Goal: Task Accomplishment & Management: Complete application form

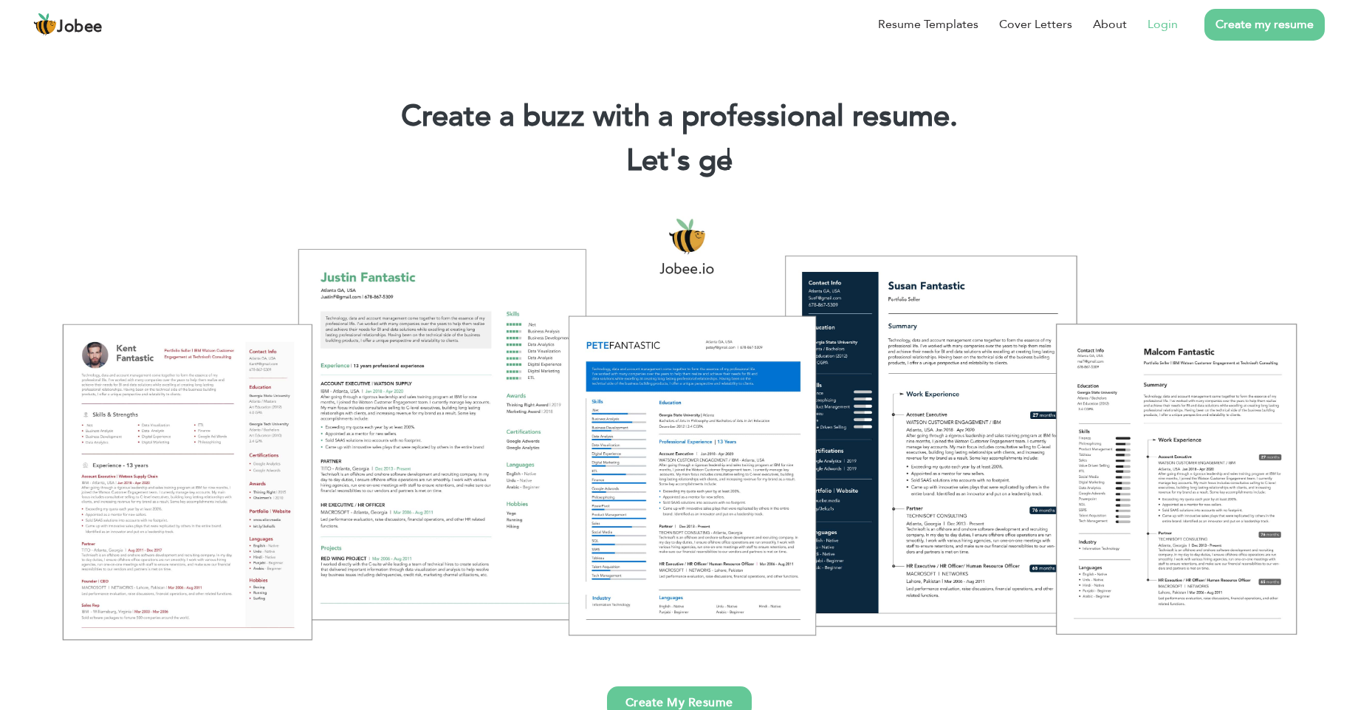
click at [1170, 24] on link "Login" at bounding box center [1163, 25] width 30 height 18
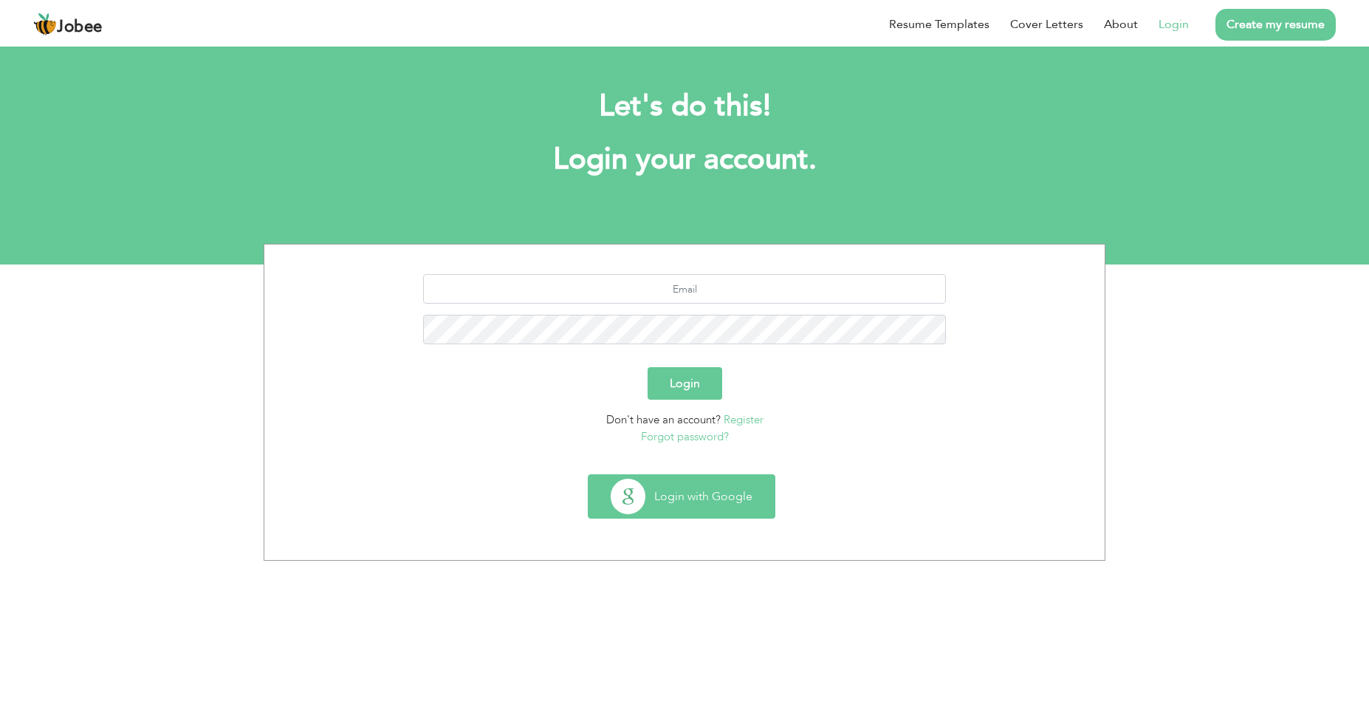
click at [695, 503] on button "Login with Google" at bounding box center [682, 496] width 186 height 43
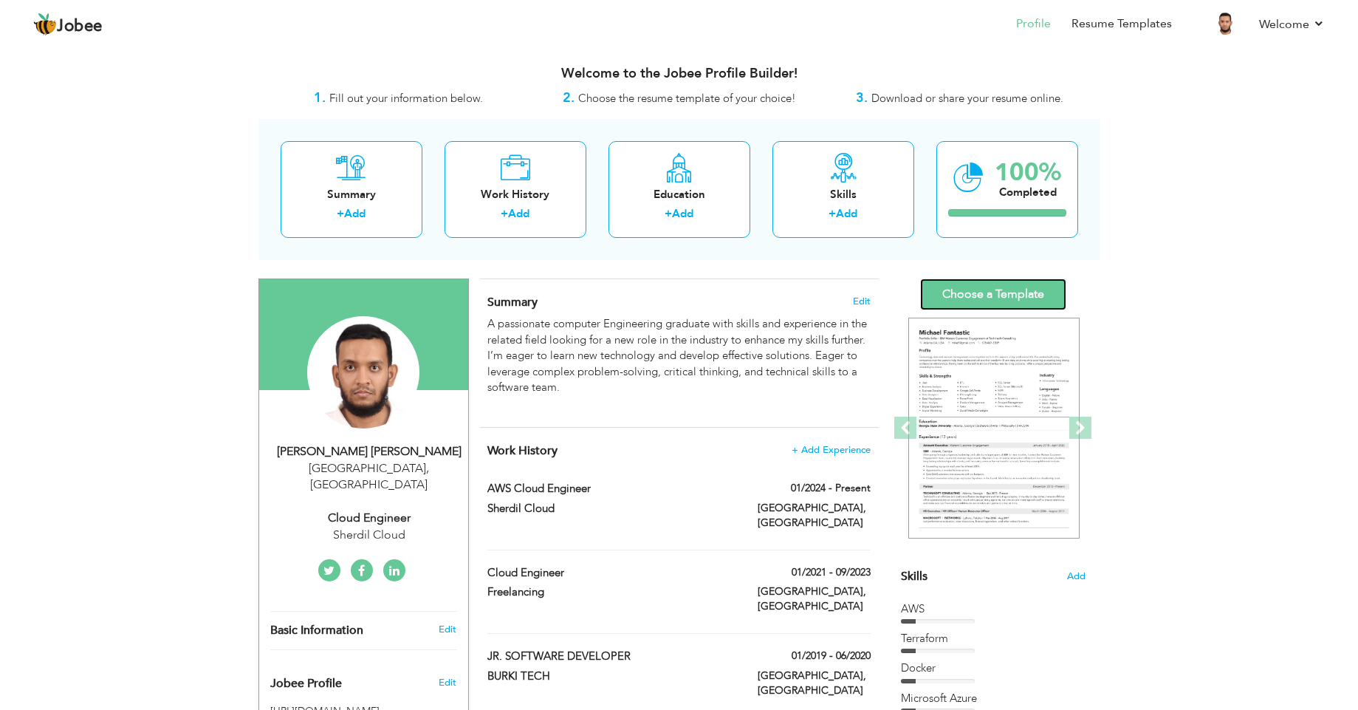
click at [976, 284] on link "Choose a Template" at bounding box center [993, 294] width 146 height 32
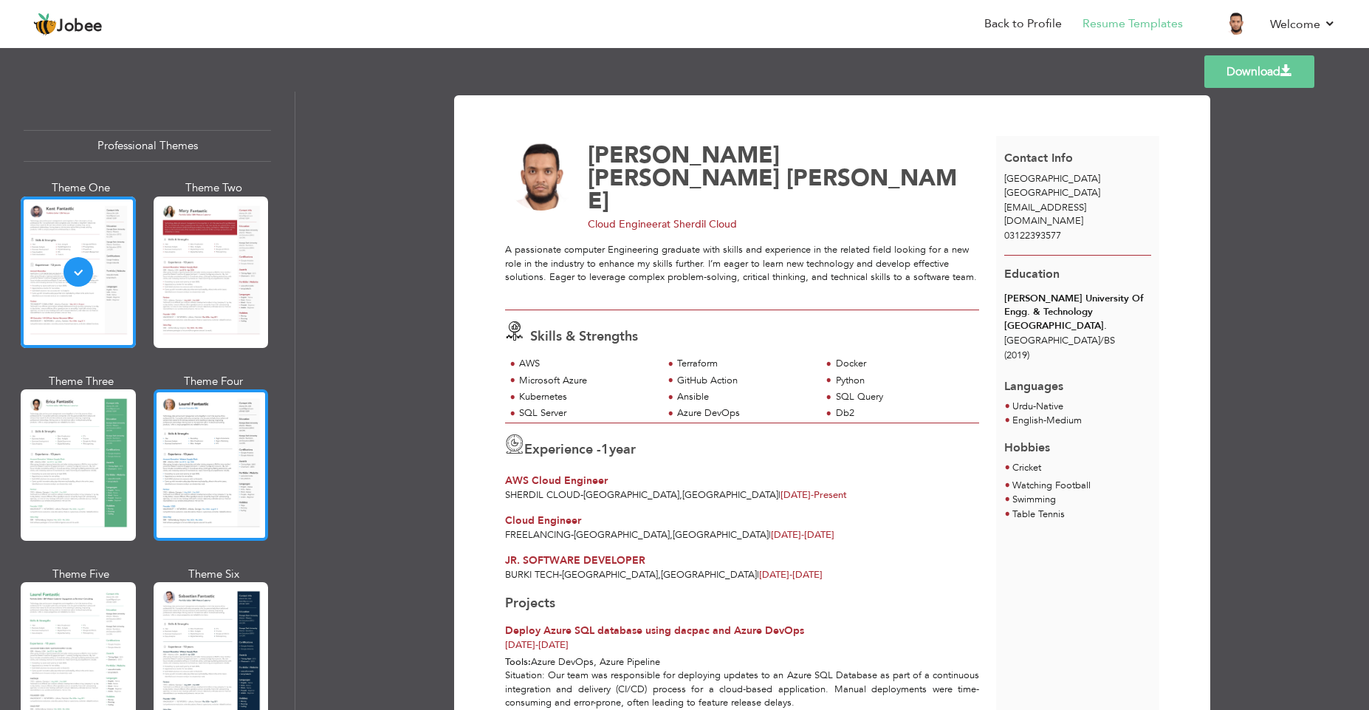
click at [247, 465] on div at bounding box center [211, 464] width 115 height 151
click at [215, 438] on div at bounding box center [211, 464] width 115 height 151
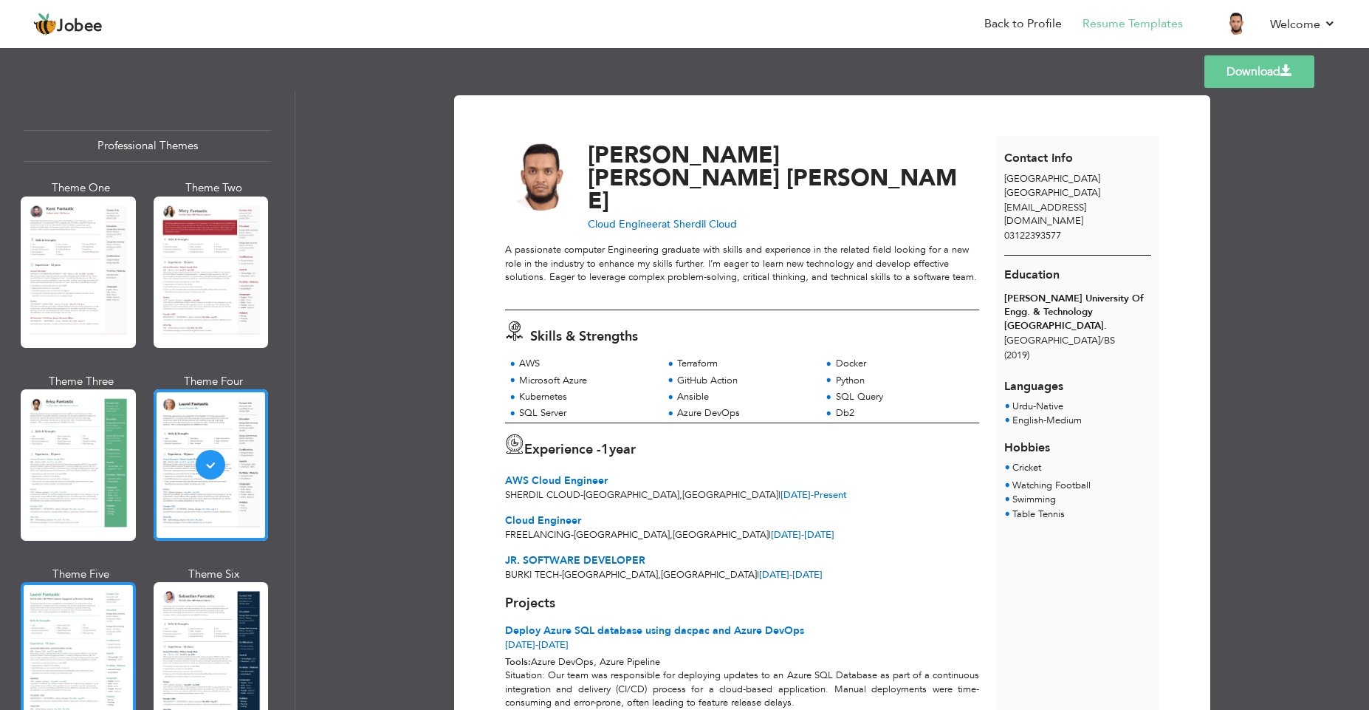
click at [60, 623] on div at bounding box center [78, 657] width 115 height 151
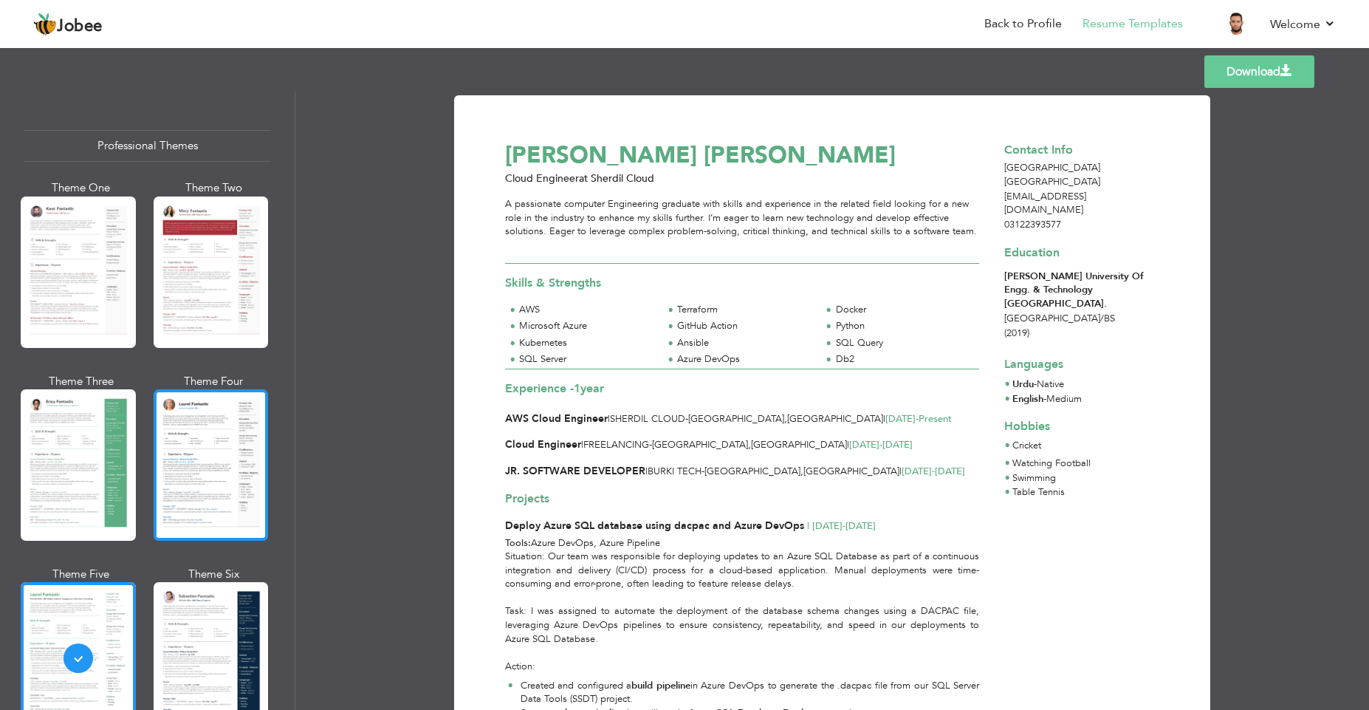
click at [196, 481] on div at bounding box center [211, 464] width 115 height 151
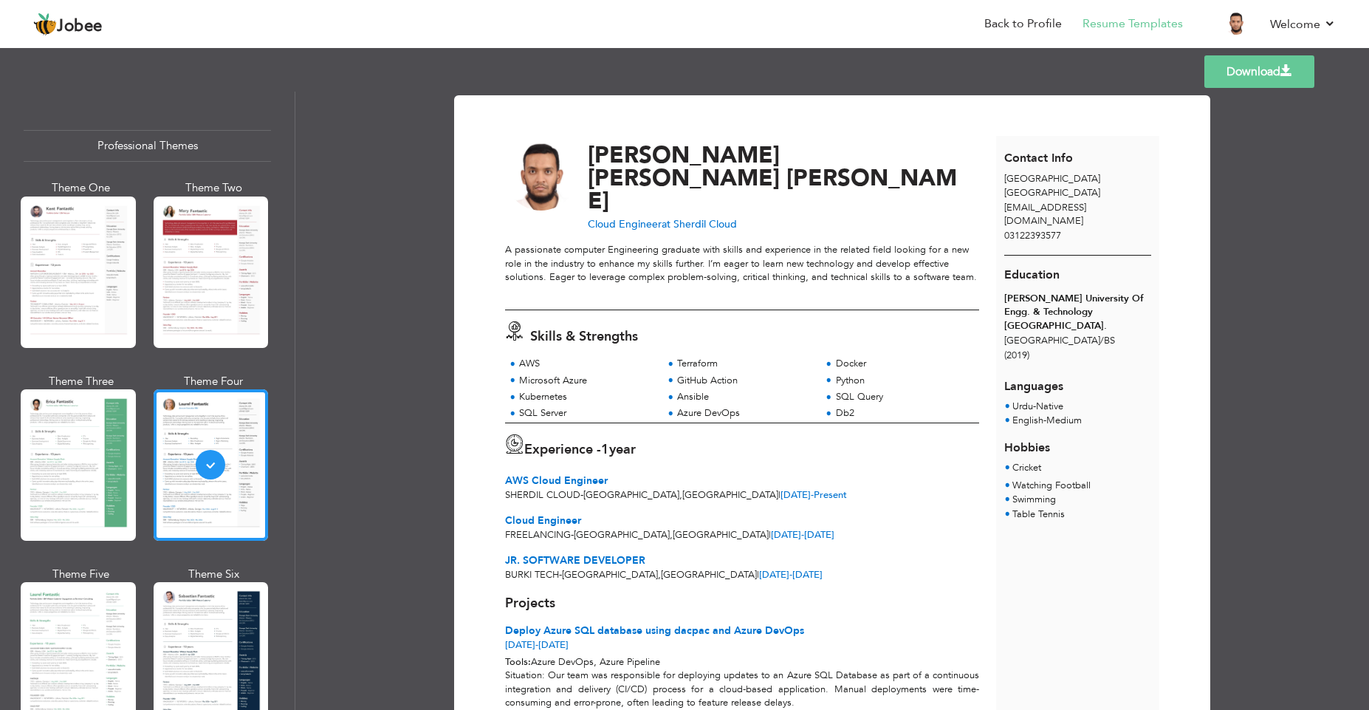
click at [1251, 71] on link "Download" at bounding box center [1260, 71] width 110 height 32
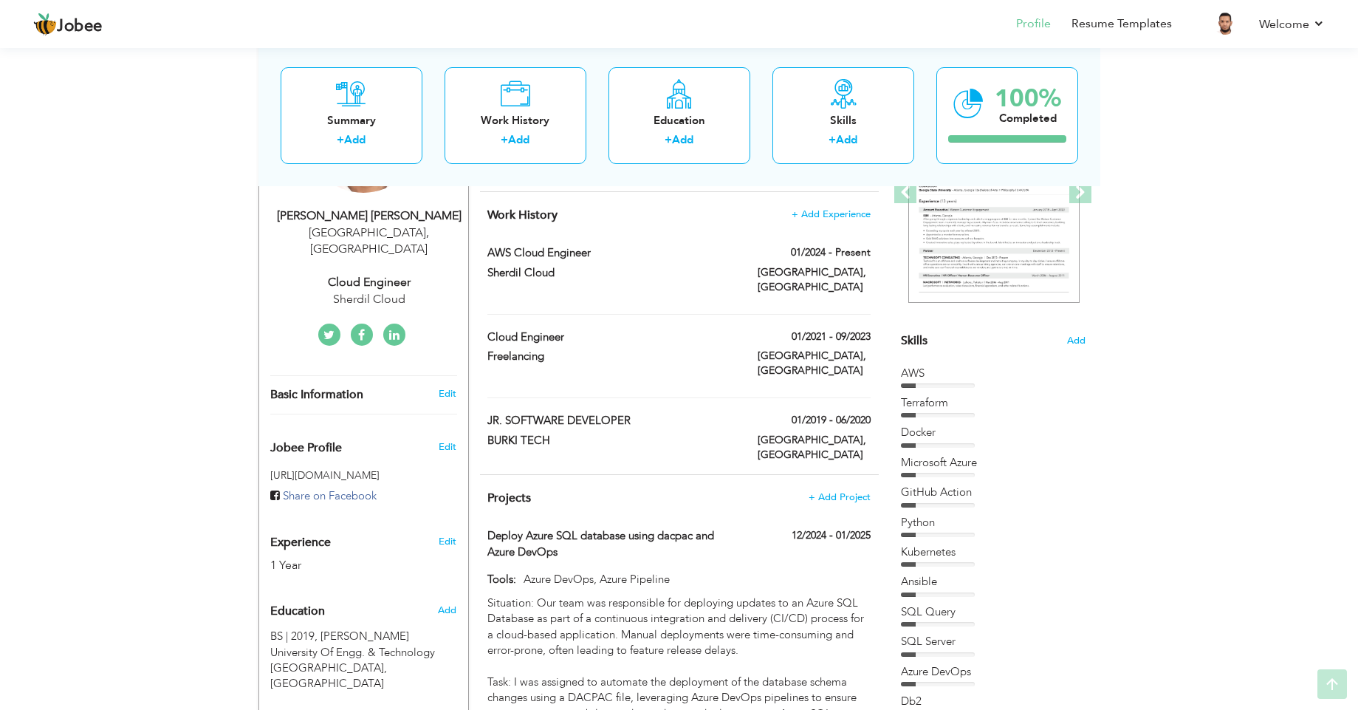
scroll to position [266, 0]
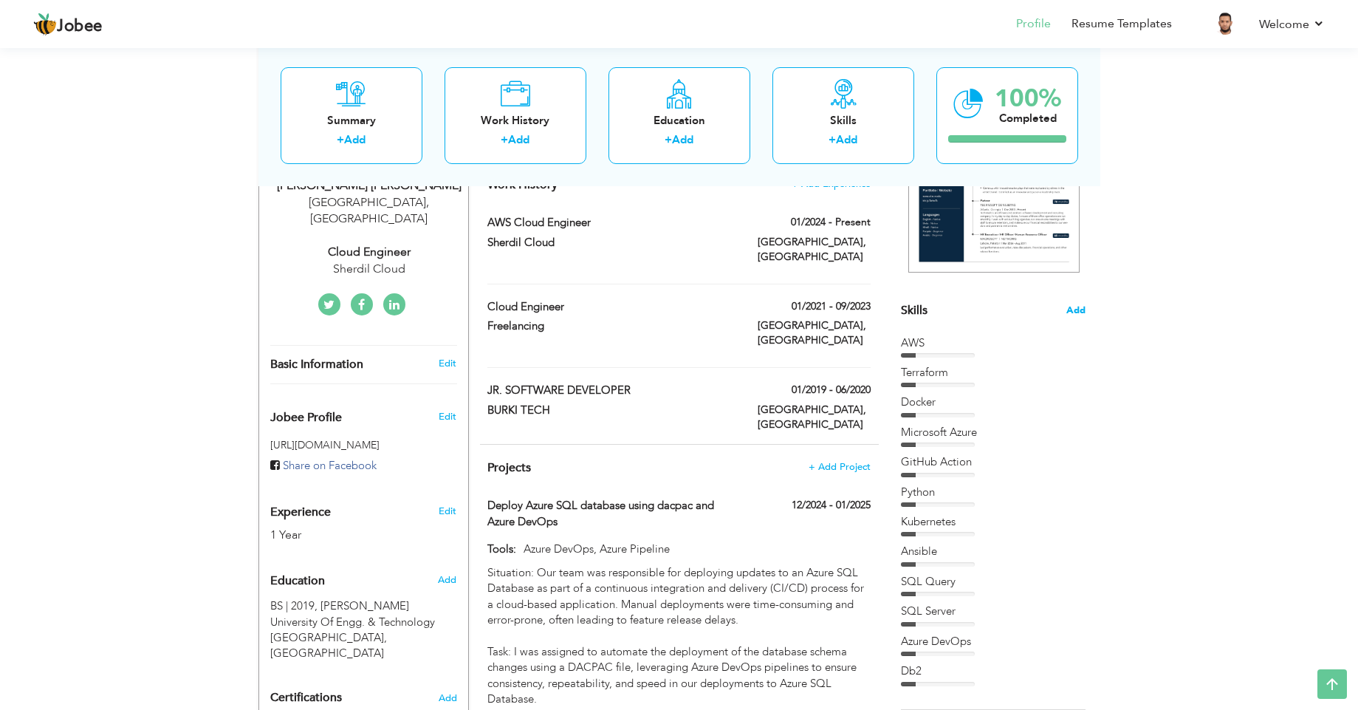
click at [1080, 313] on span "Add" at bounding box center [1075, 311] width 19 height 14
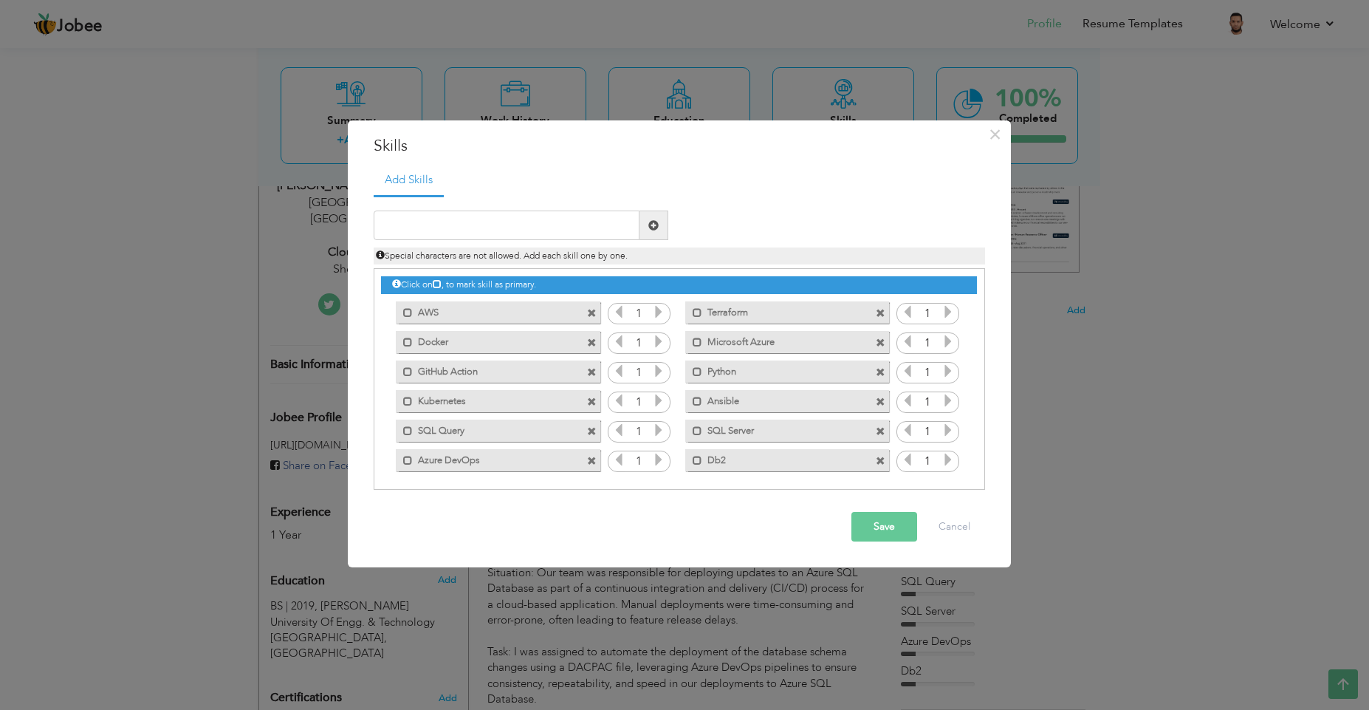
click at [878, 431] on span at bounding box center [881, 432] width 10 height 10
click at [587, 462] on span at bounding box center [592, 461] width 10 height 10
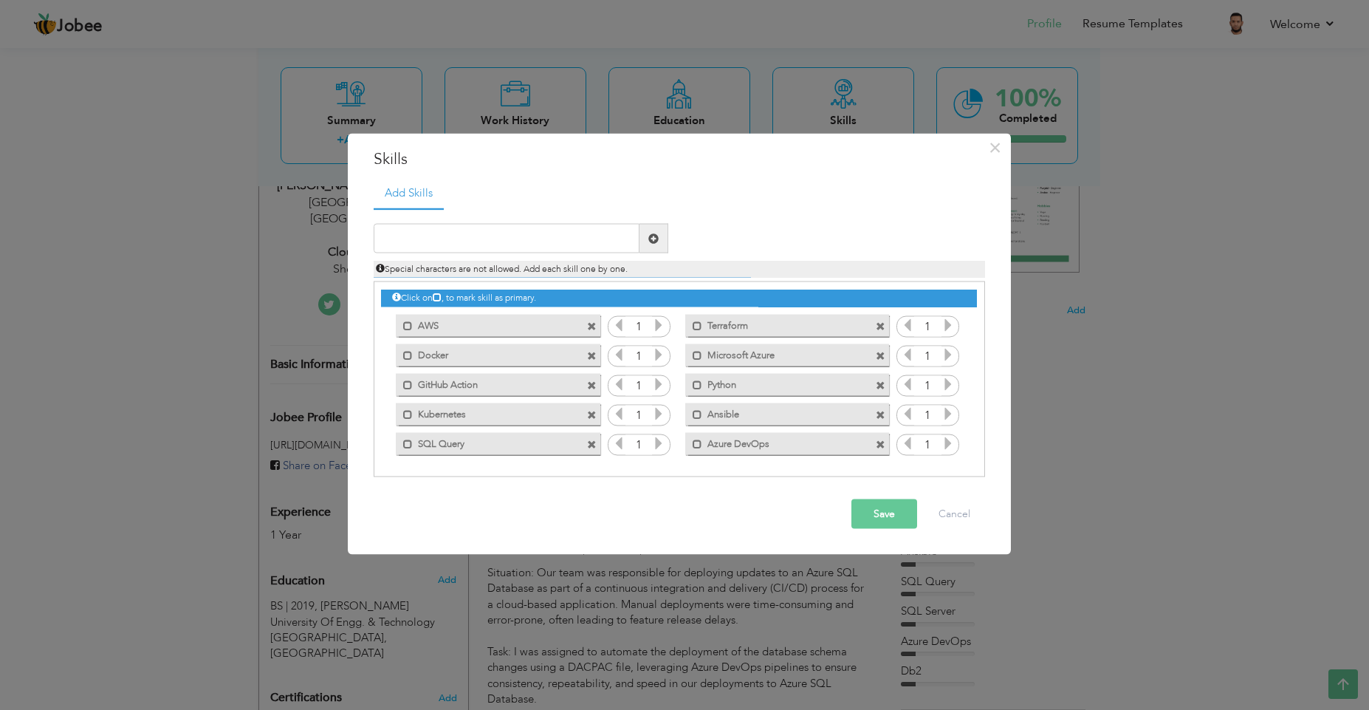
click at [872, 514] on button "Save" at bounding box center [884, 514] width 66 height 30
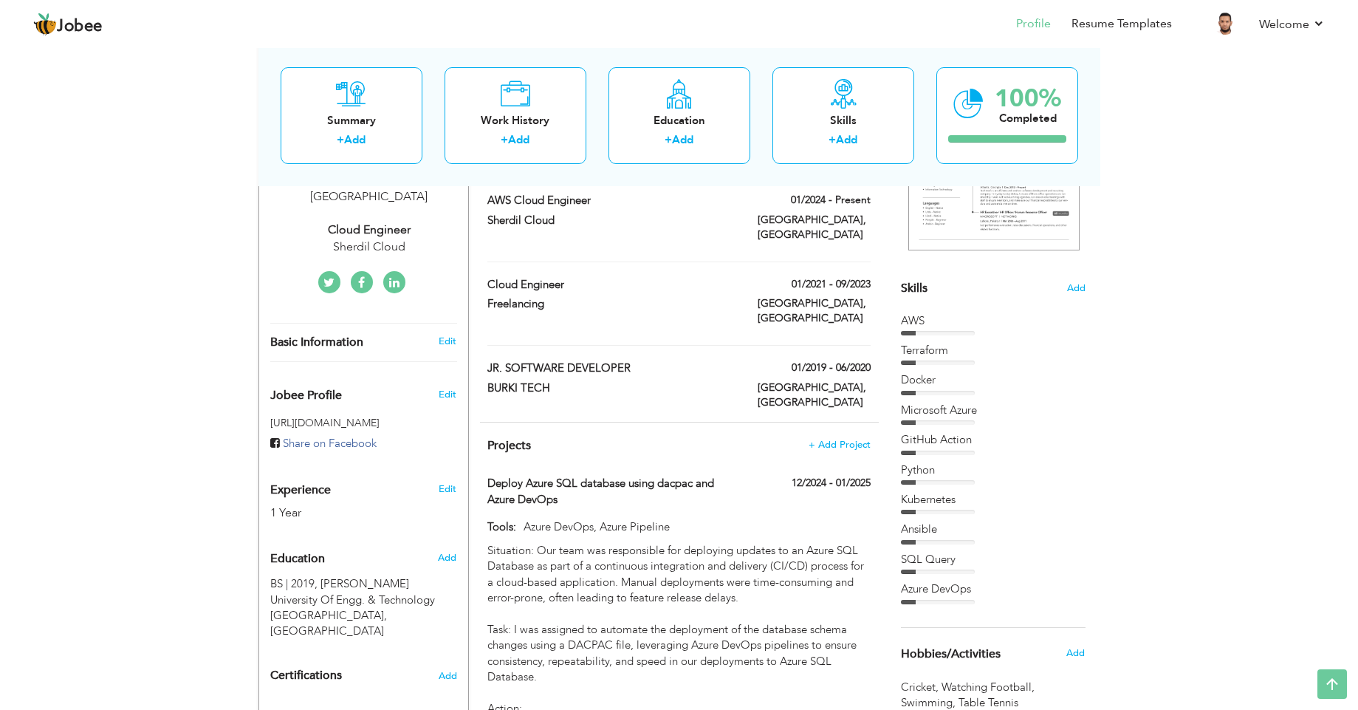
scroll to position [0, 0]
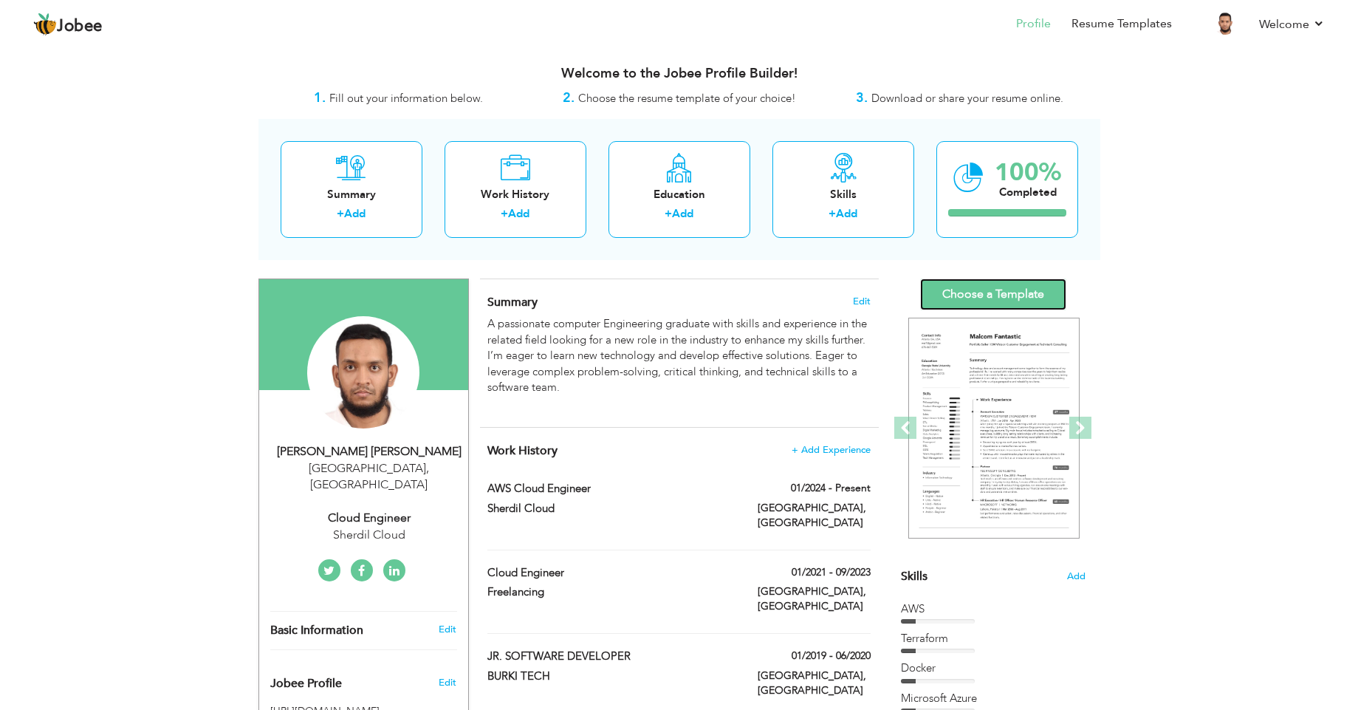
click at [1004, 288] on link "Choose a Template" at bounding box center [993, 294] width 146 height 32
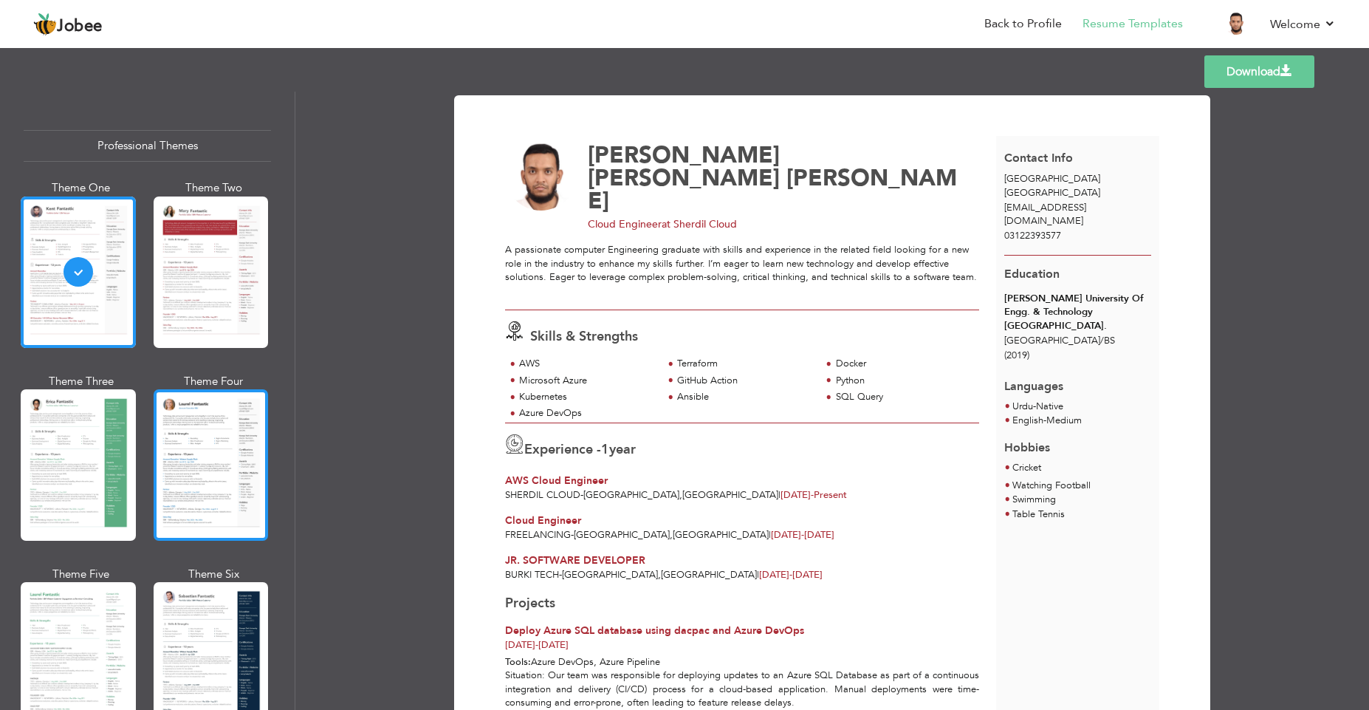
click at [185, 470] on div at bounding box center [211, 464] width 115 height 151
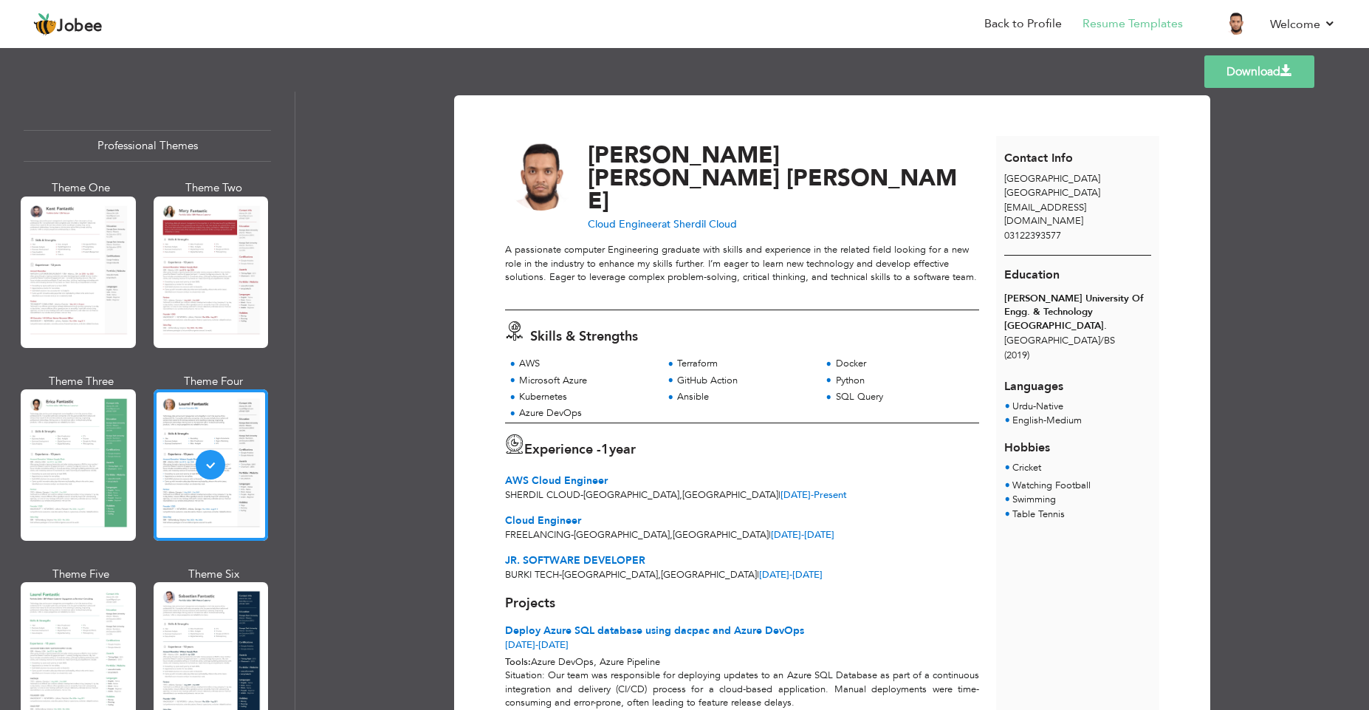
click at [1262, 79] on link "Download" at bounding box center [1260, 71] width 110 height 32
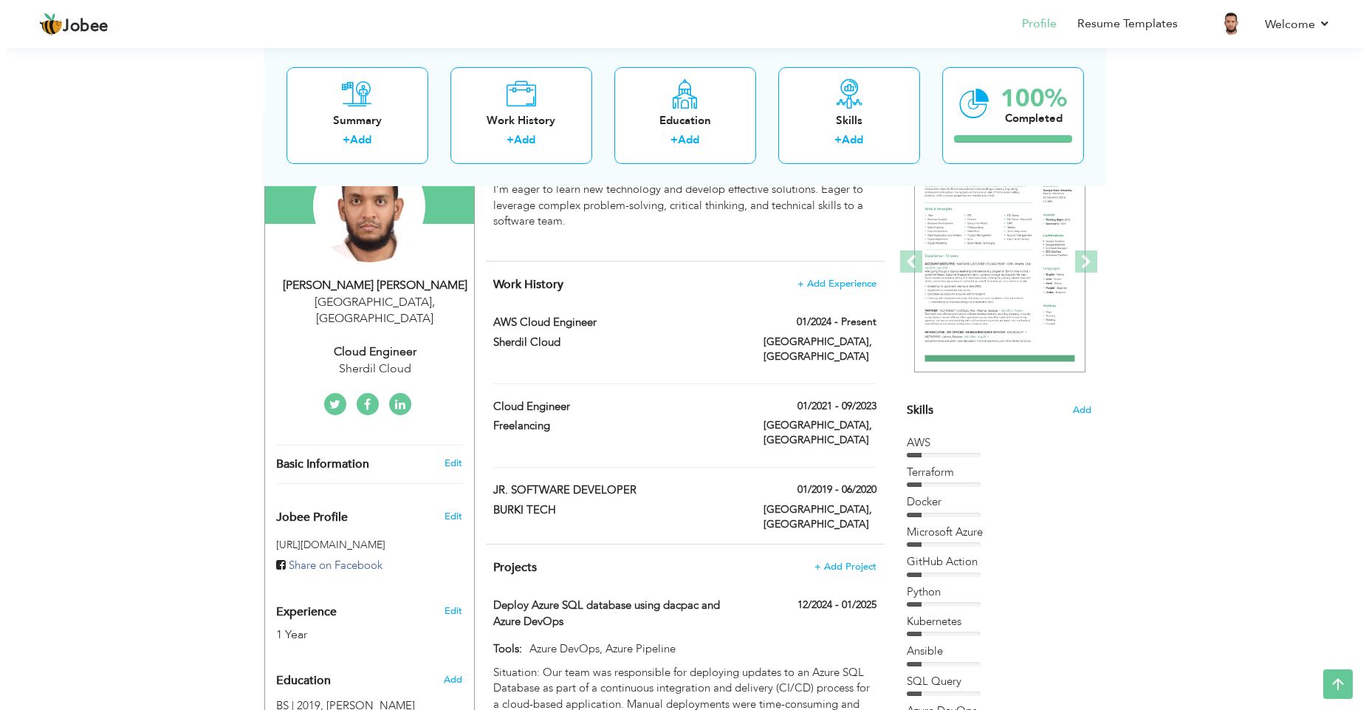
scroll to position [133, 0]
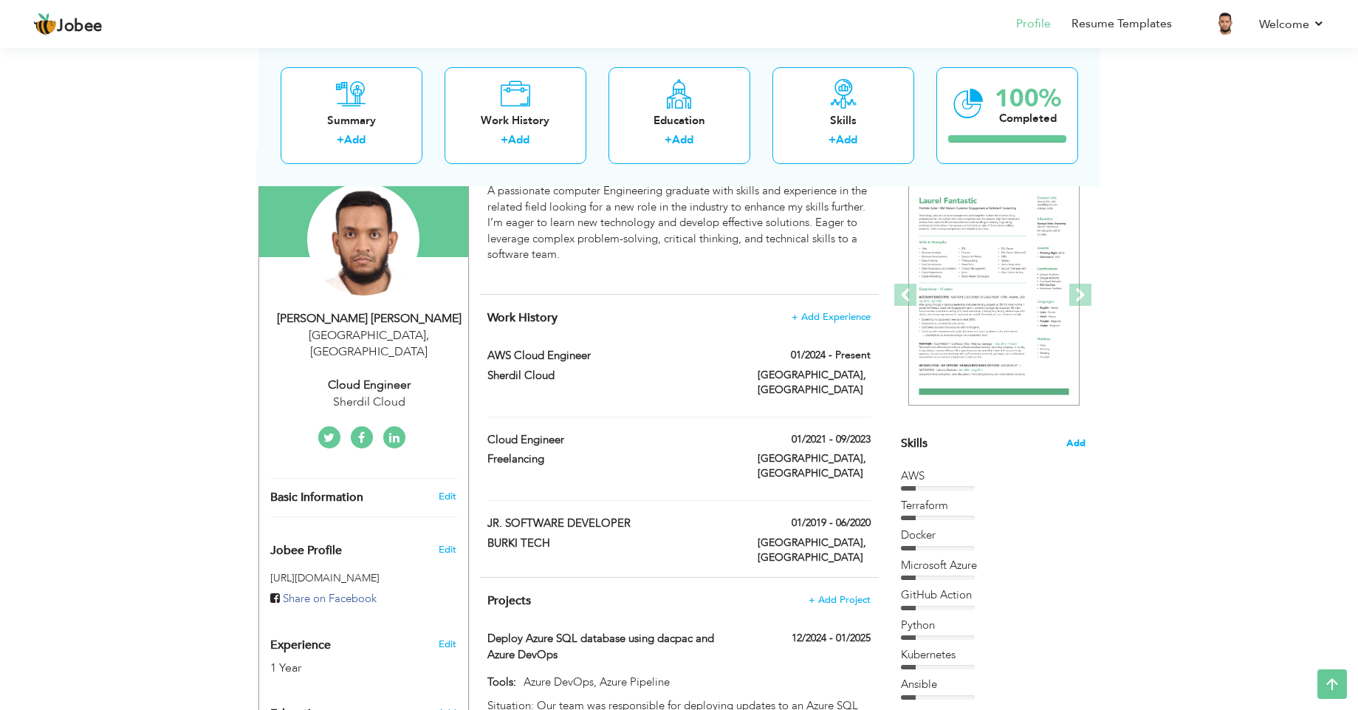
click at [1072, 445] on span "Add" at bounding box center [1075, 443] width 19 height 14
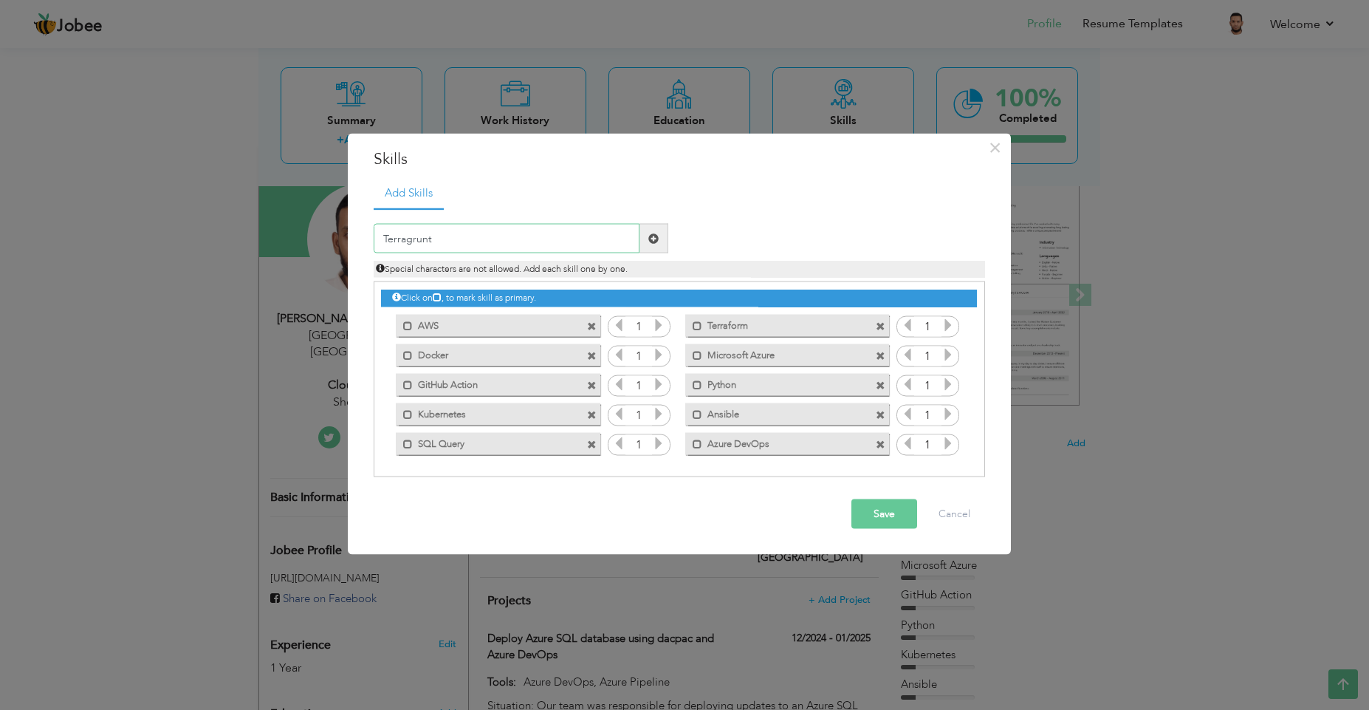
type input "Terragrunt"
click at [652, 233] on span at bounding box center [653, 238] width 10 height 10
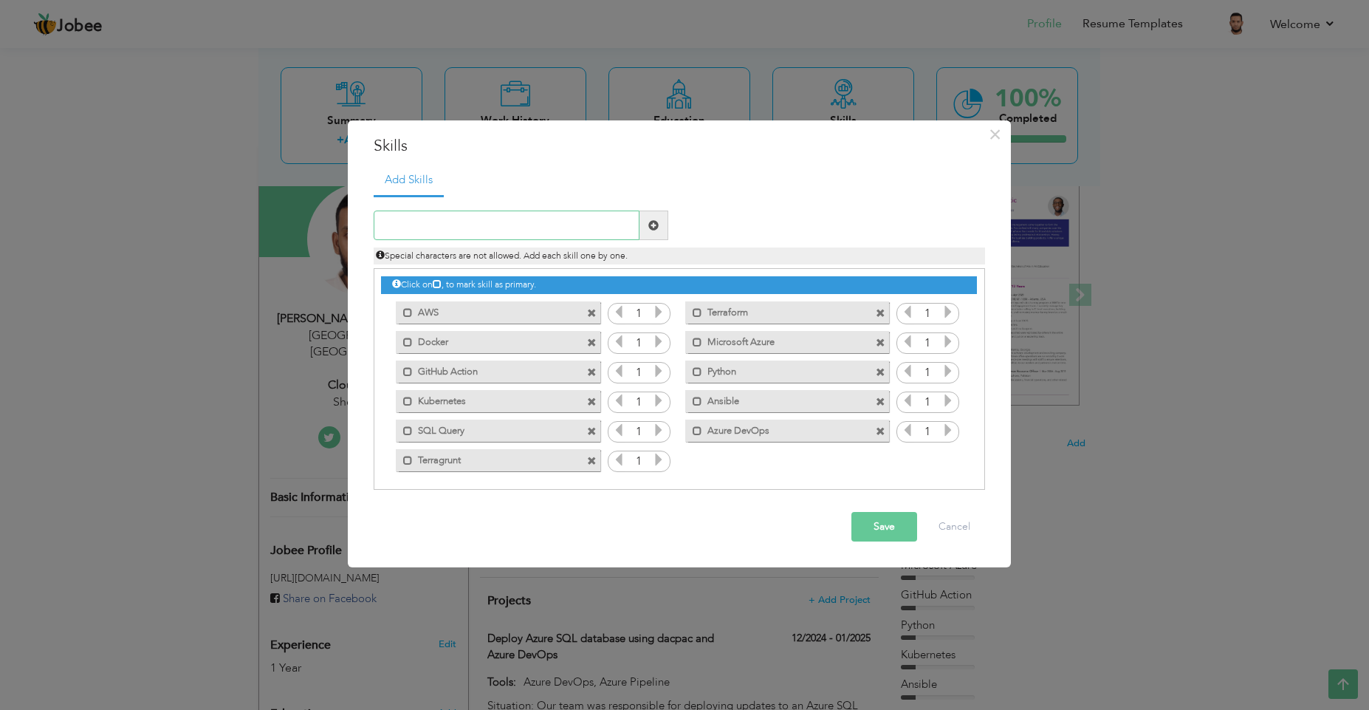
click at [492, 224] on input "text" at bounding box center [507, 225] width 266 height 30
paste input "Databrick"
type input "Databrick"
click at [657, 222] on span at bounding box center [653, 225] width 10 height 10
click at [486, 227] on input "text" at bounding box center [507, 225] width 266 height 30
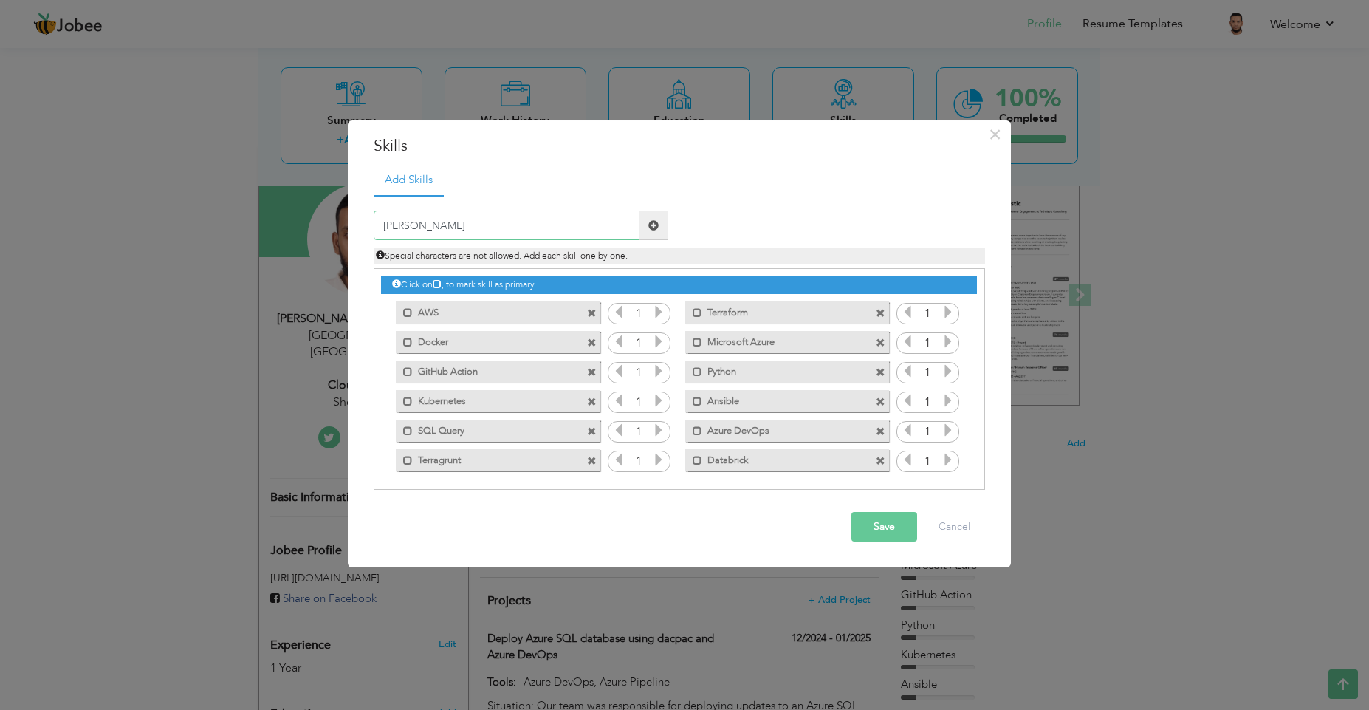
type input "[PERSON_NAME]"
click at [659, 228] on span at bounding box center [654, 225] width 29 height 30
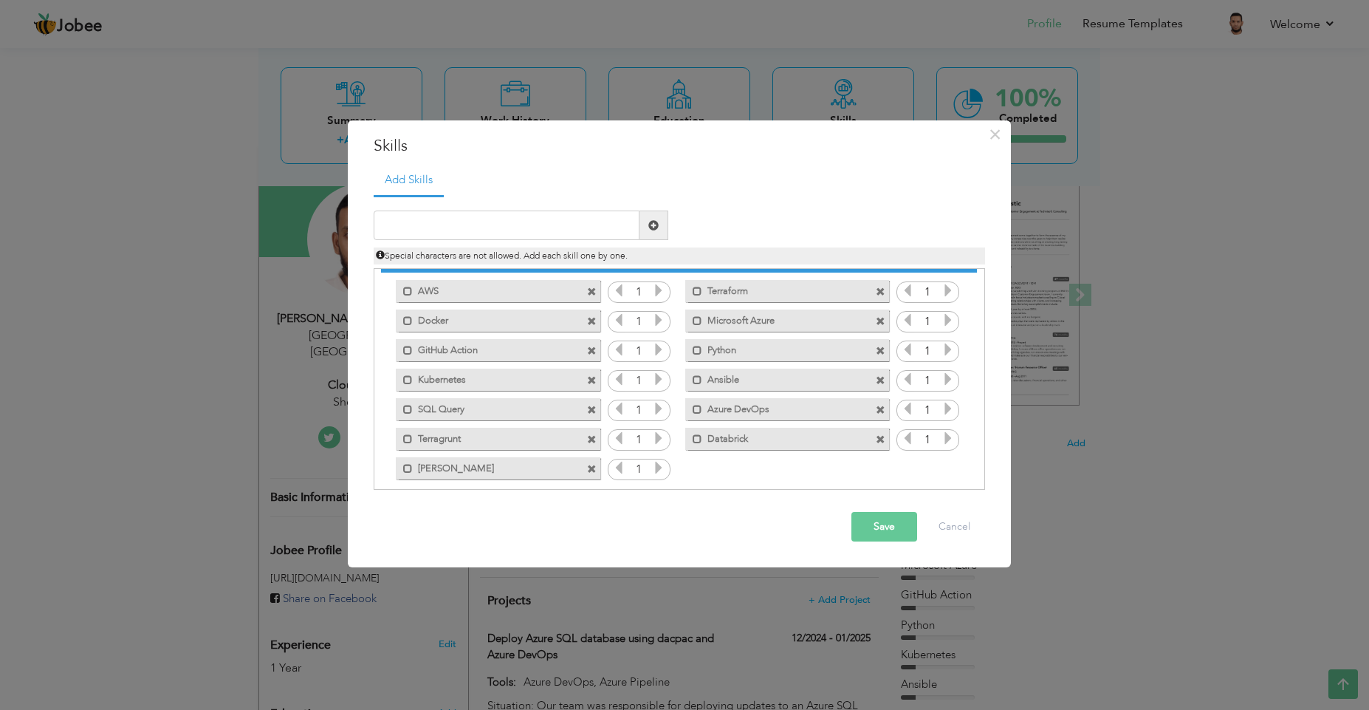
scroll to position [33, 0]
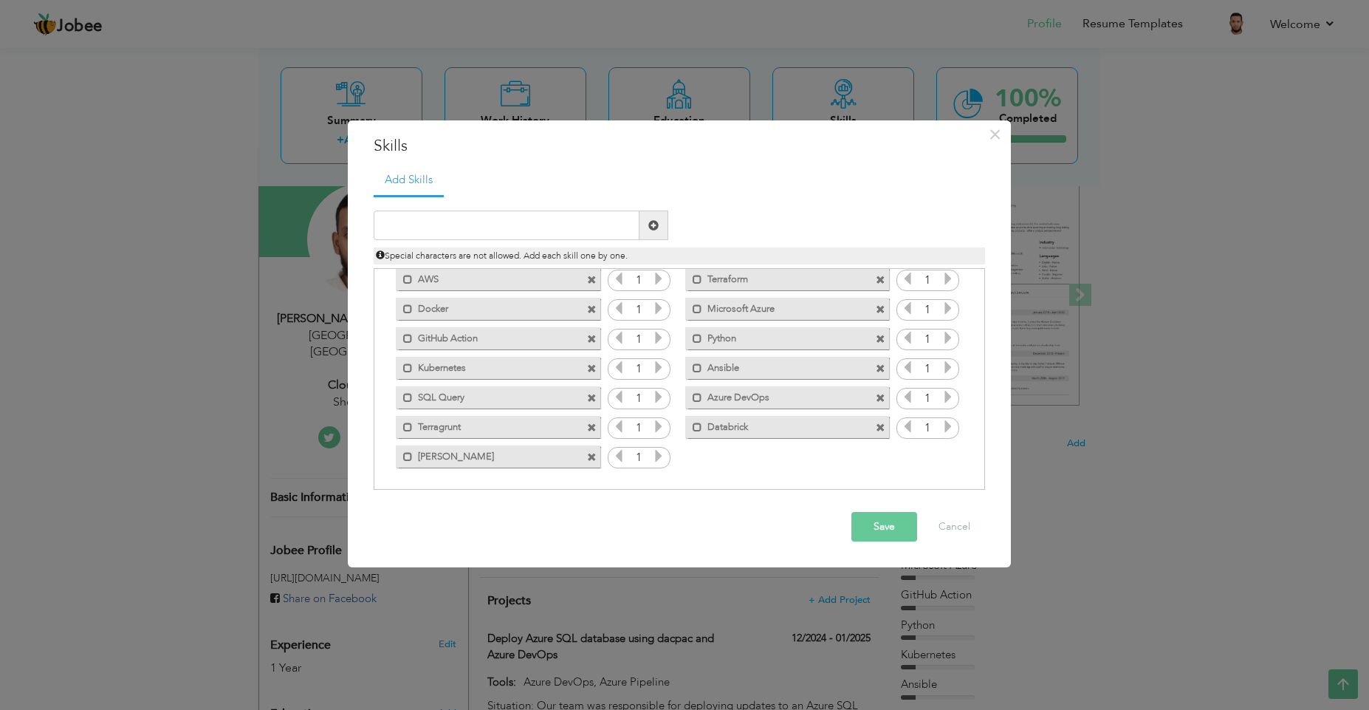
click at [886, 528] on button "Save" at bounding box center [884, 527] width 66 height 30
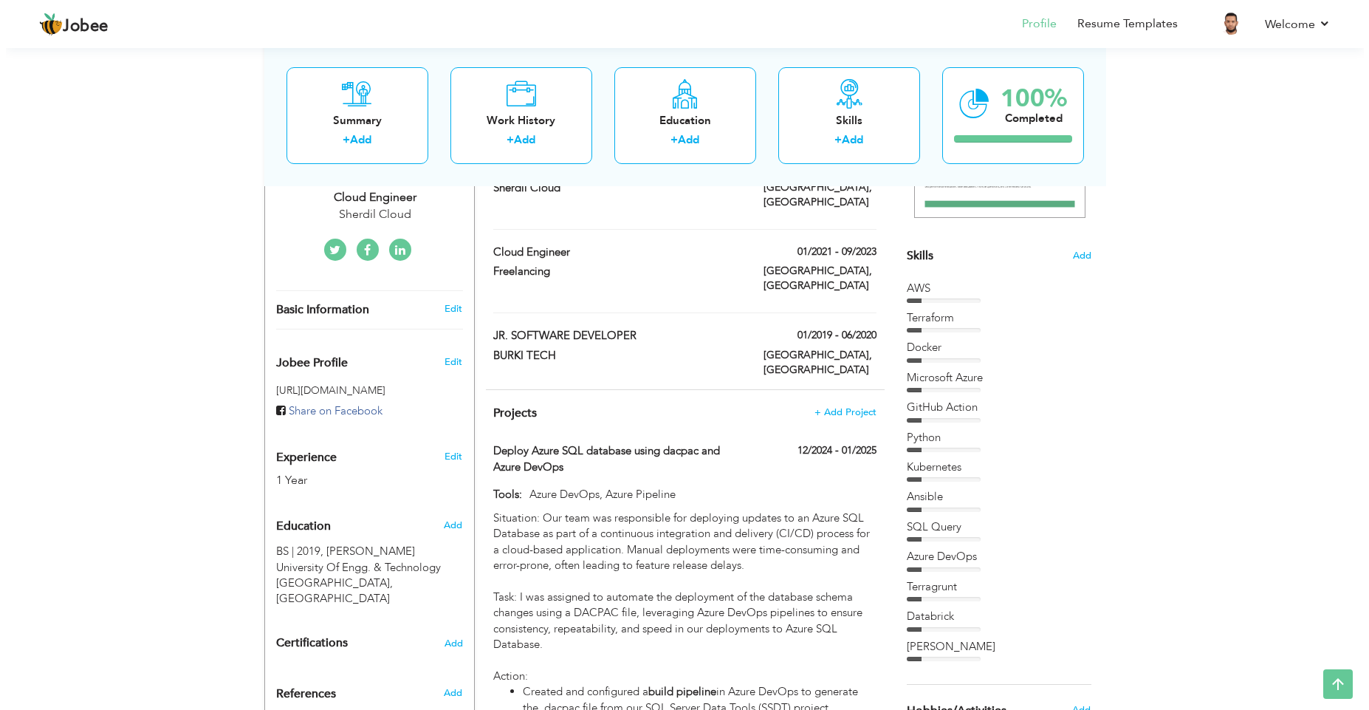
scroll to position [266, 0]
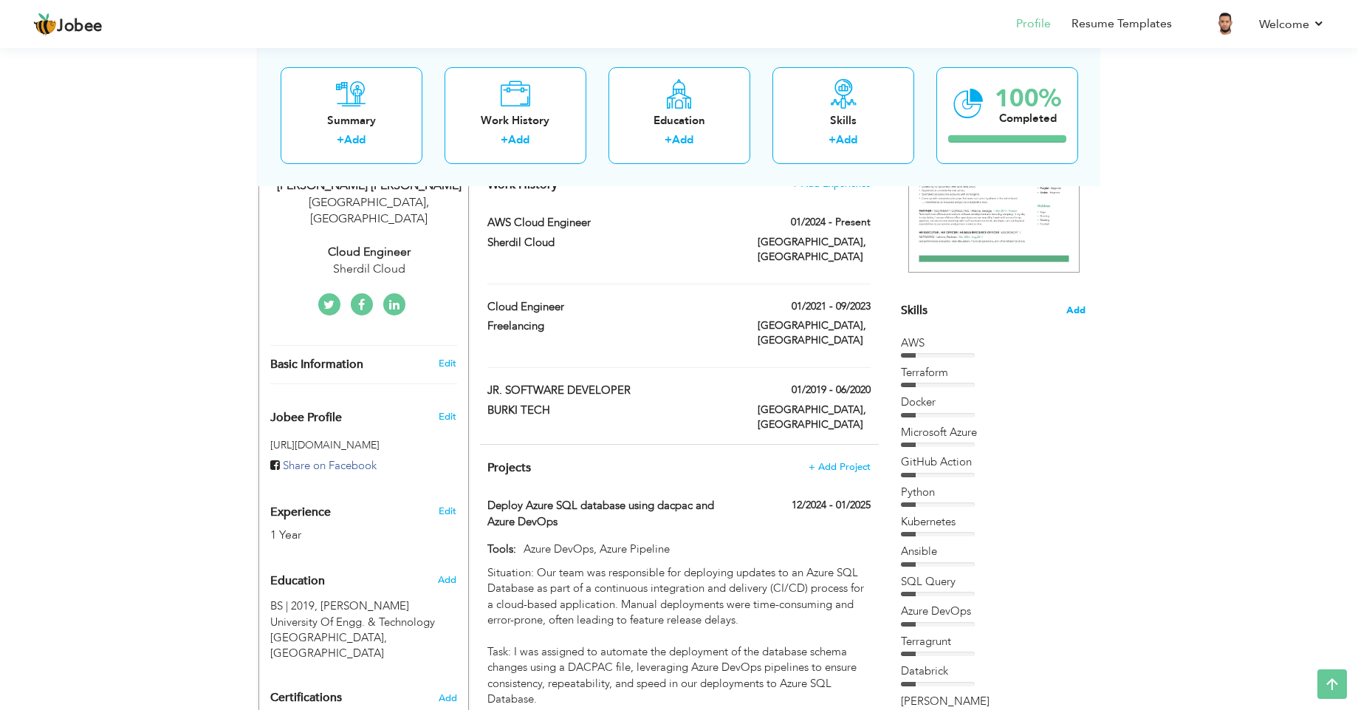
click at [1073, 308] on span "Add" at bounding box center [1075, 311] width 19 height 14
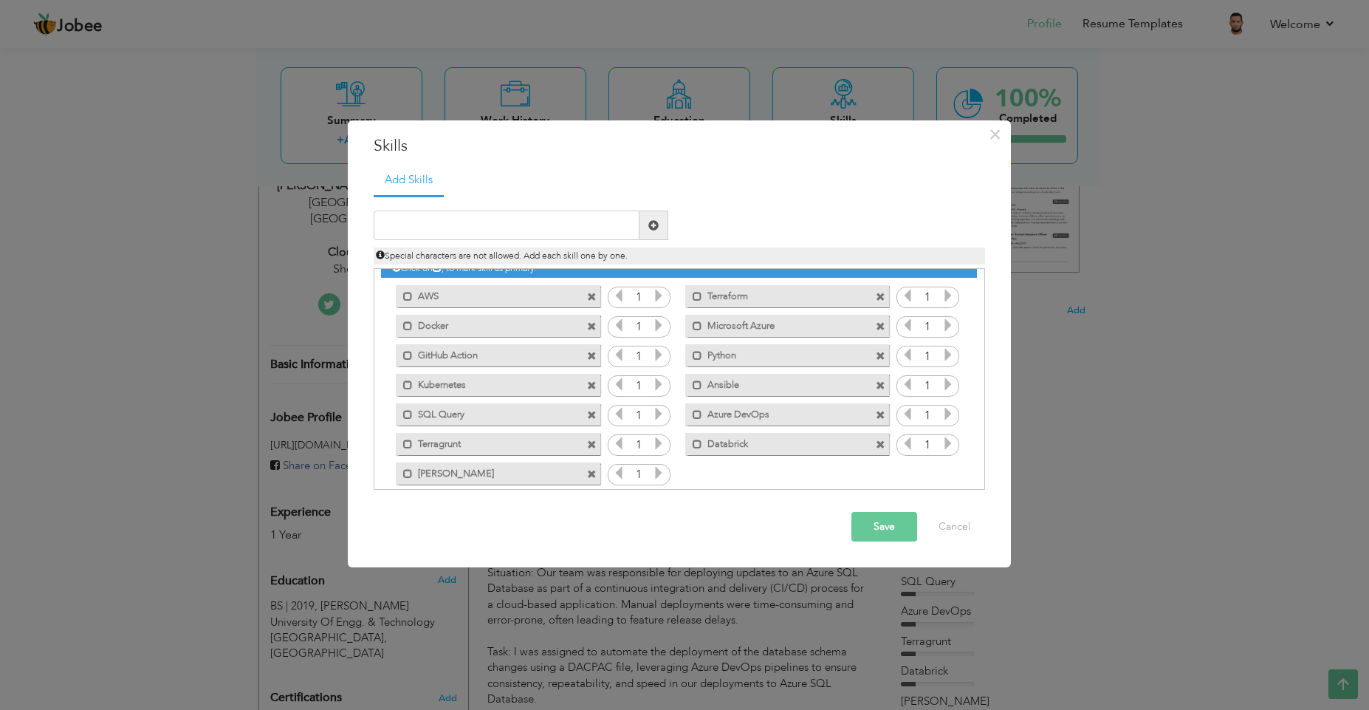
scroll to position [30, 0]
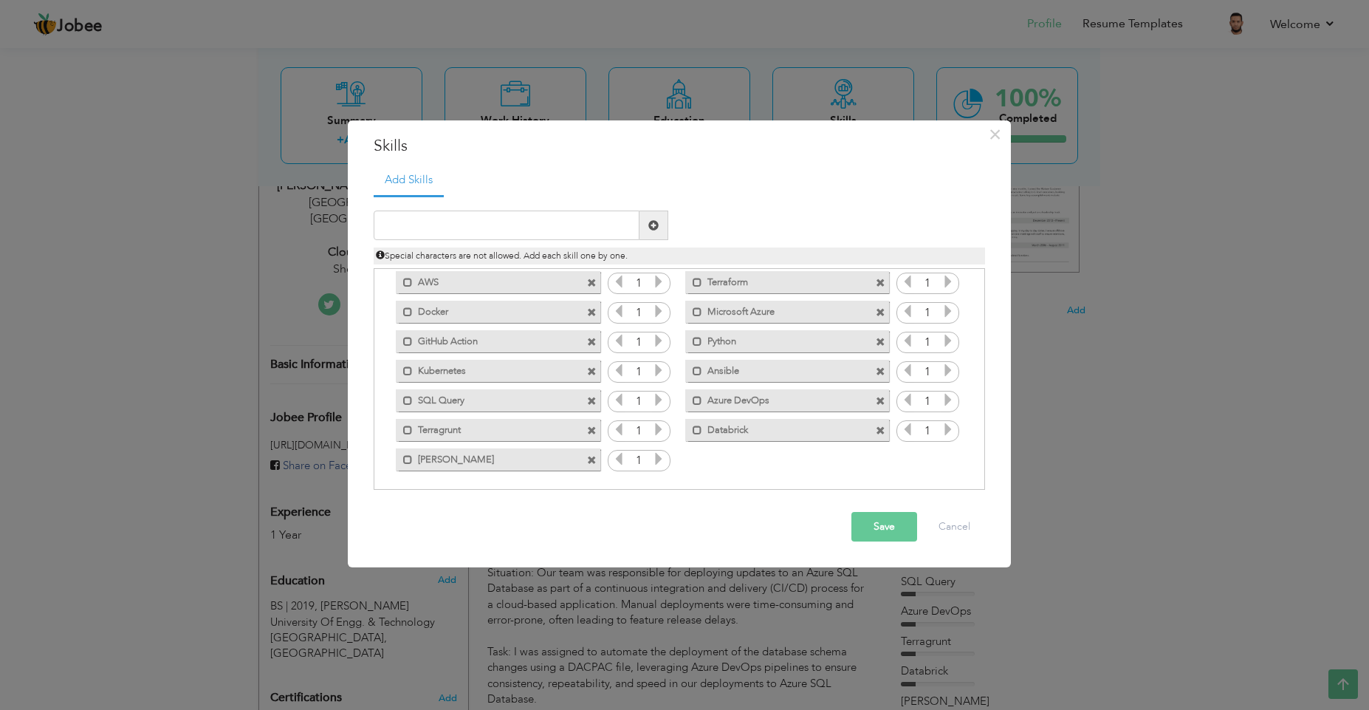
click at [907, 527] on button "Save" at bounding box center [884, 527] width 66 height 30
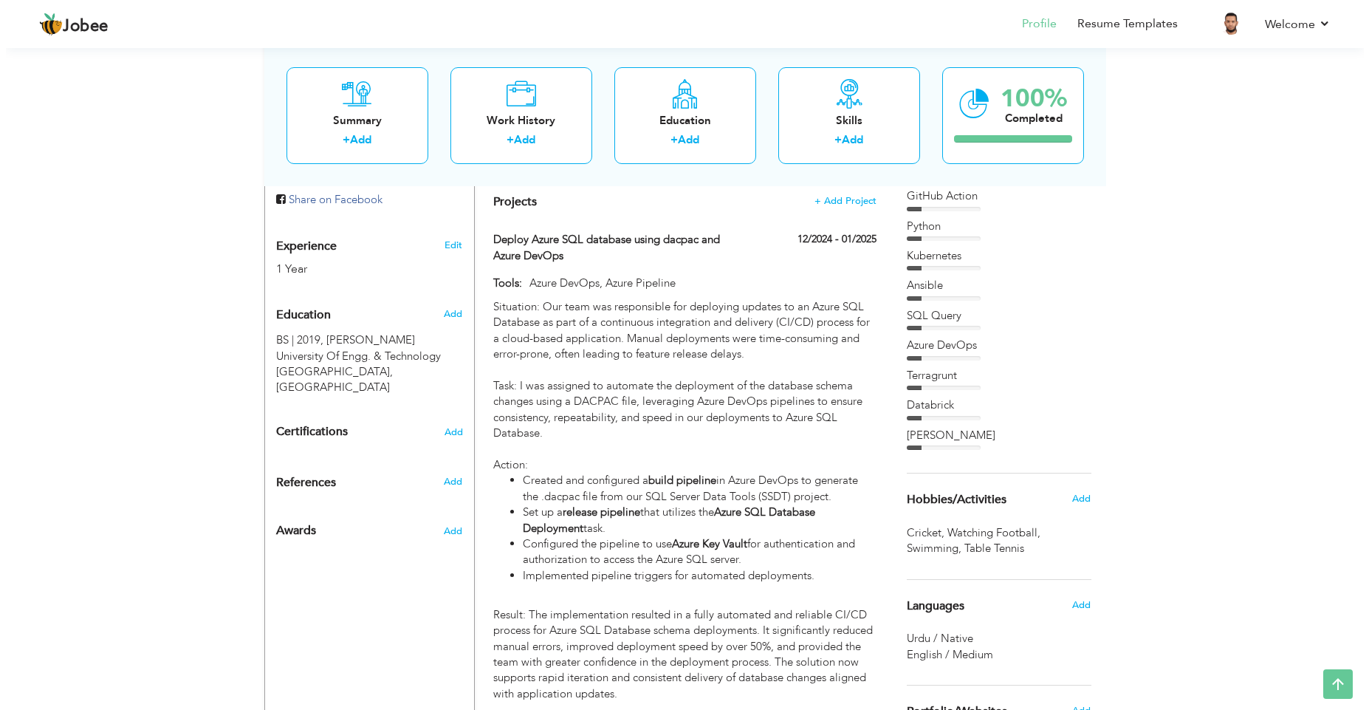
scroll to position [399, 0]
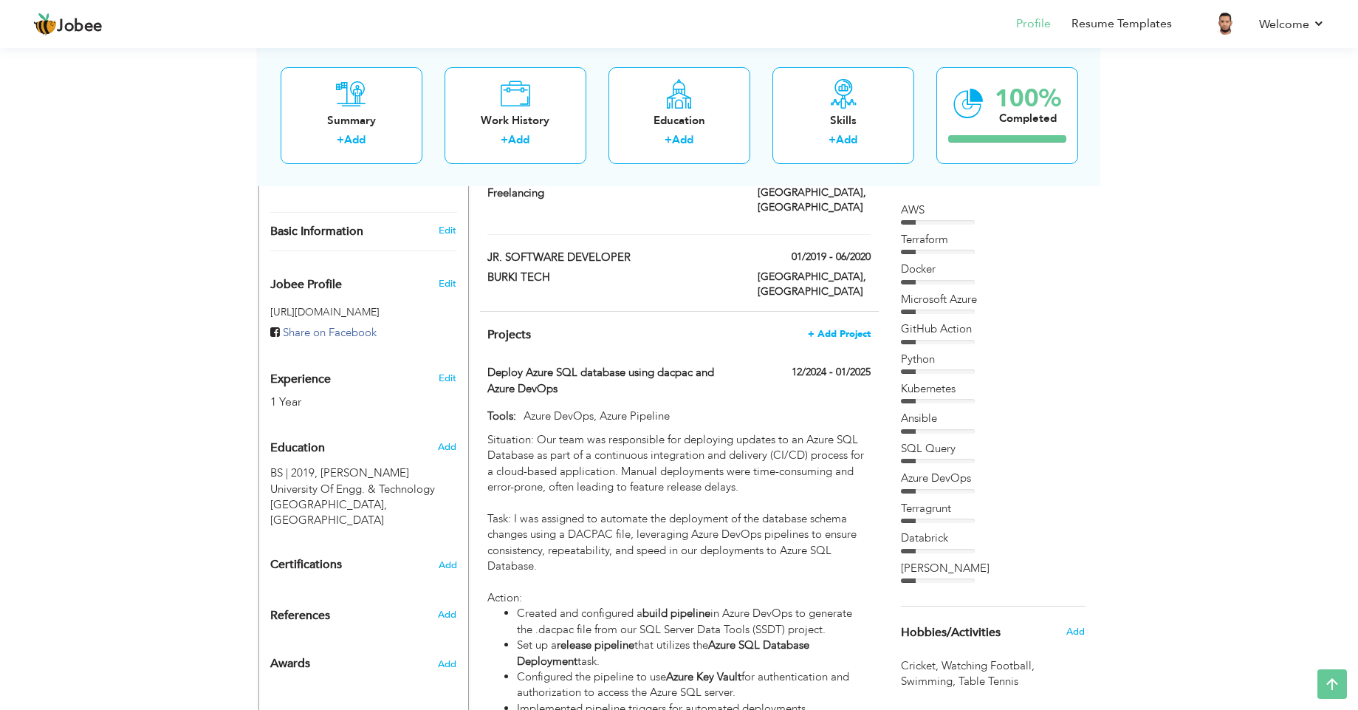
click at [832, 329] on span "+ Add Project" at bounding box center [839, 334] width 63 height 10
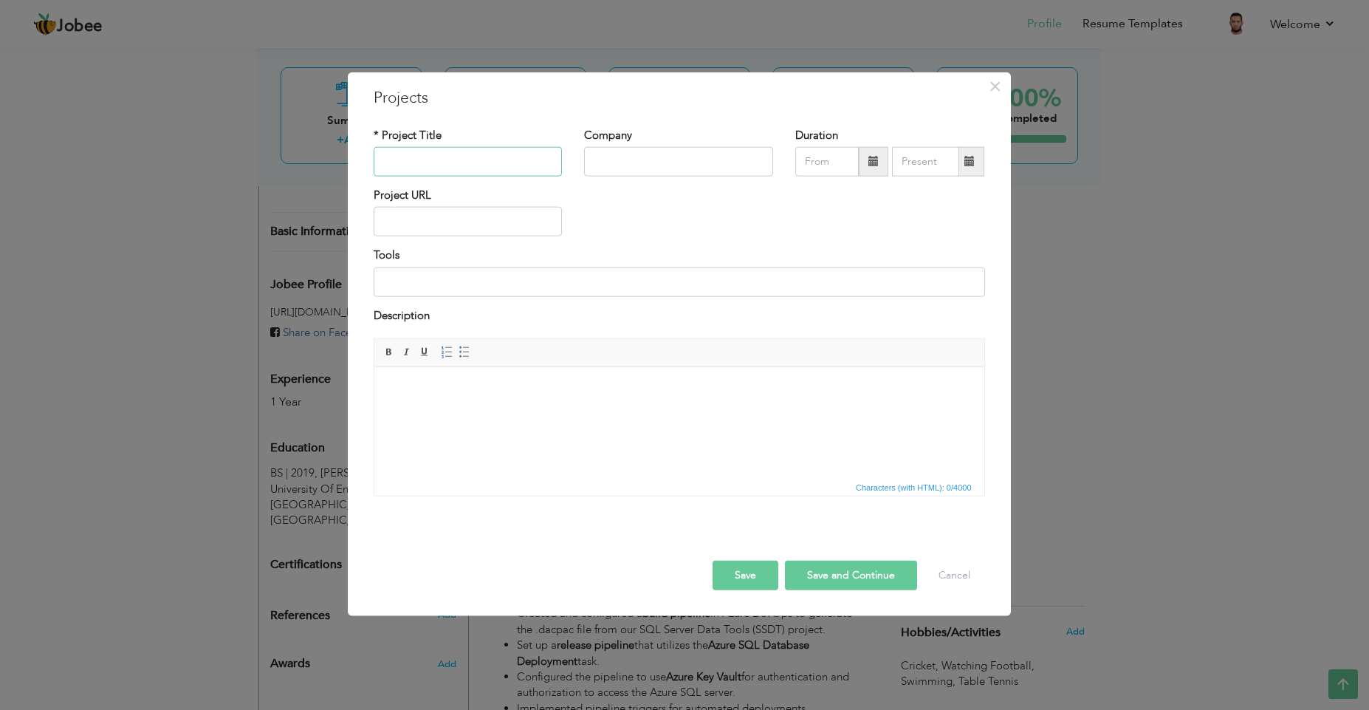
paste input "Automated Infrastructure Deployment with Terragrunt and [PERSON_NAME]"
type input "Automated Infrastructure Deployment with Terragrunt and [PERSON_NAME]"
click at [508, 214] on input "text" at bounding box center [468, 222] width 189 height 30
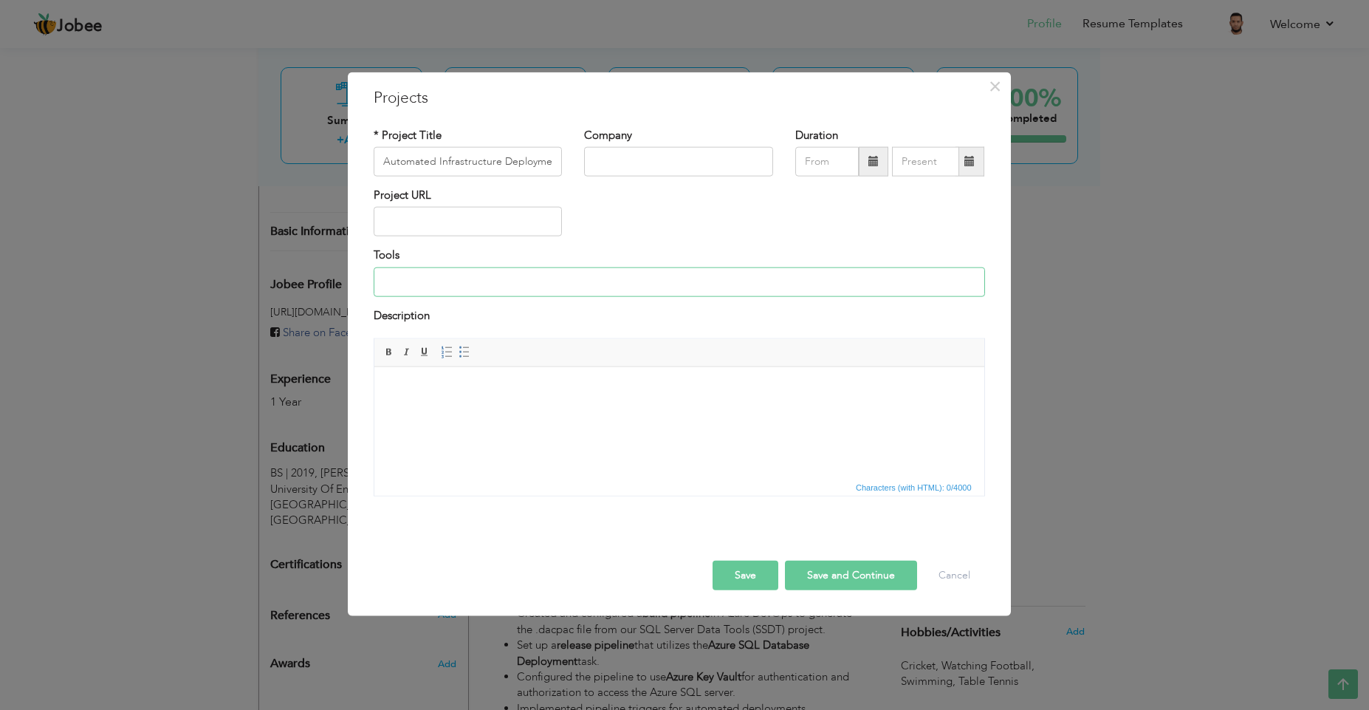
click at [450, 283] on input at bounding box center [679, 282] width 611 height 30
type input "J"
paste input "Terragrunt"
paste input "[PERSON_NAME]"
type input "Terraform, Terragrunt, [PERSON_NAME]"
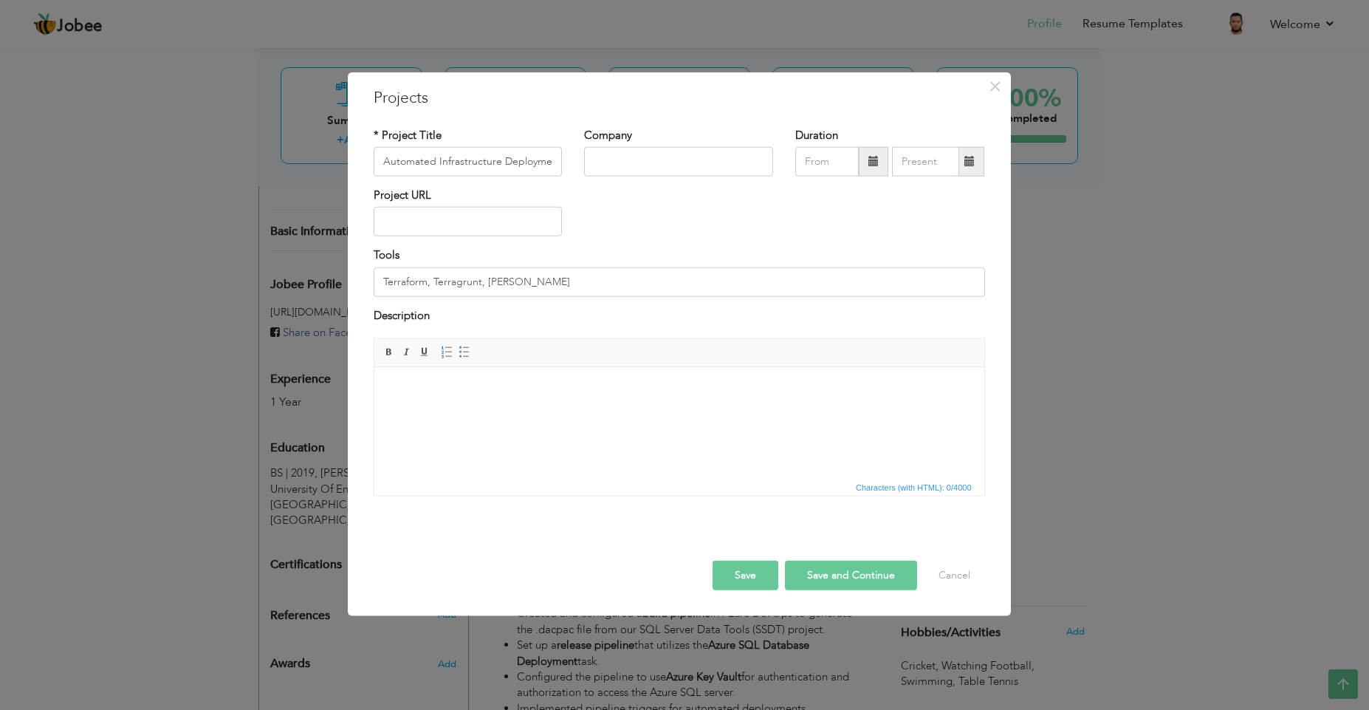
click at [420, 386] on body at bounding box center [678, 389] width 580 height 16
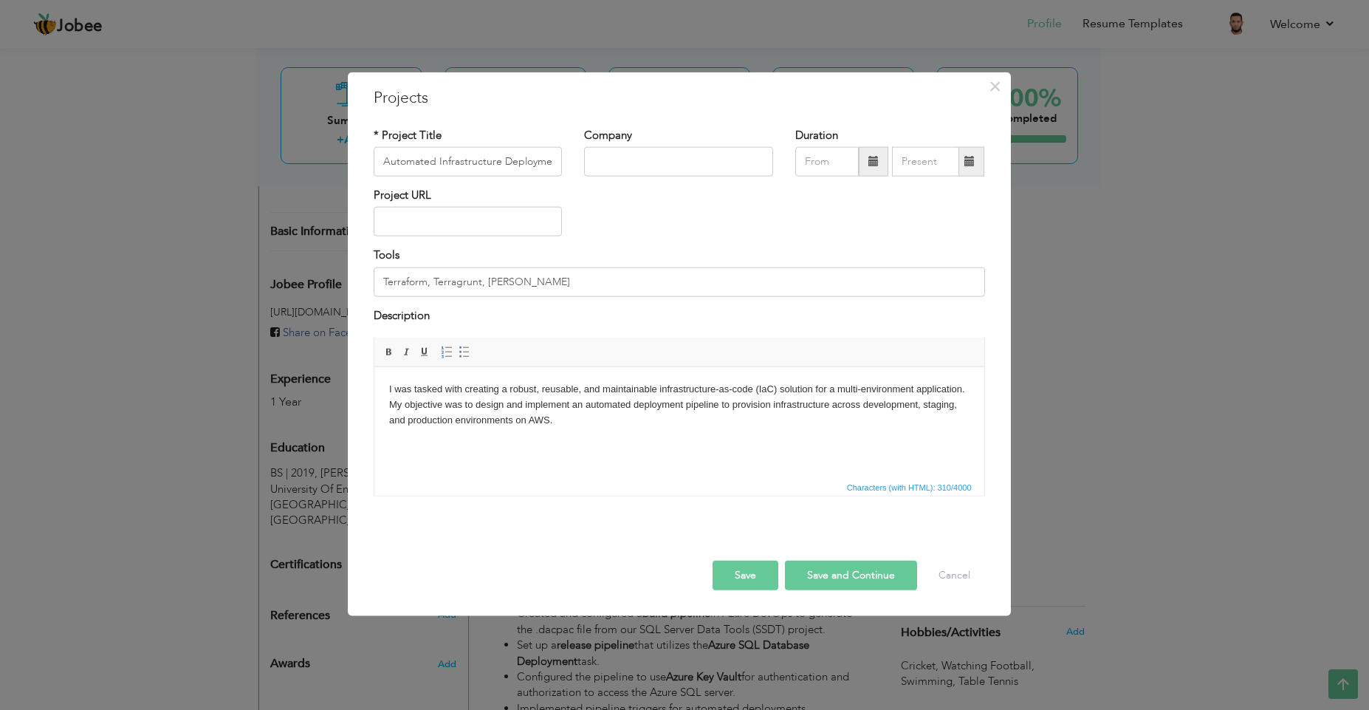
paste body
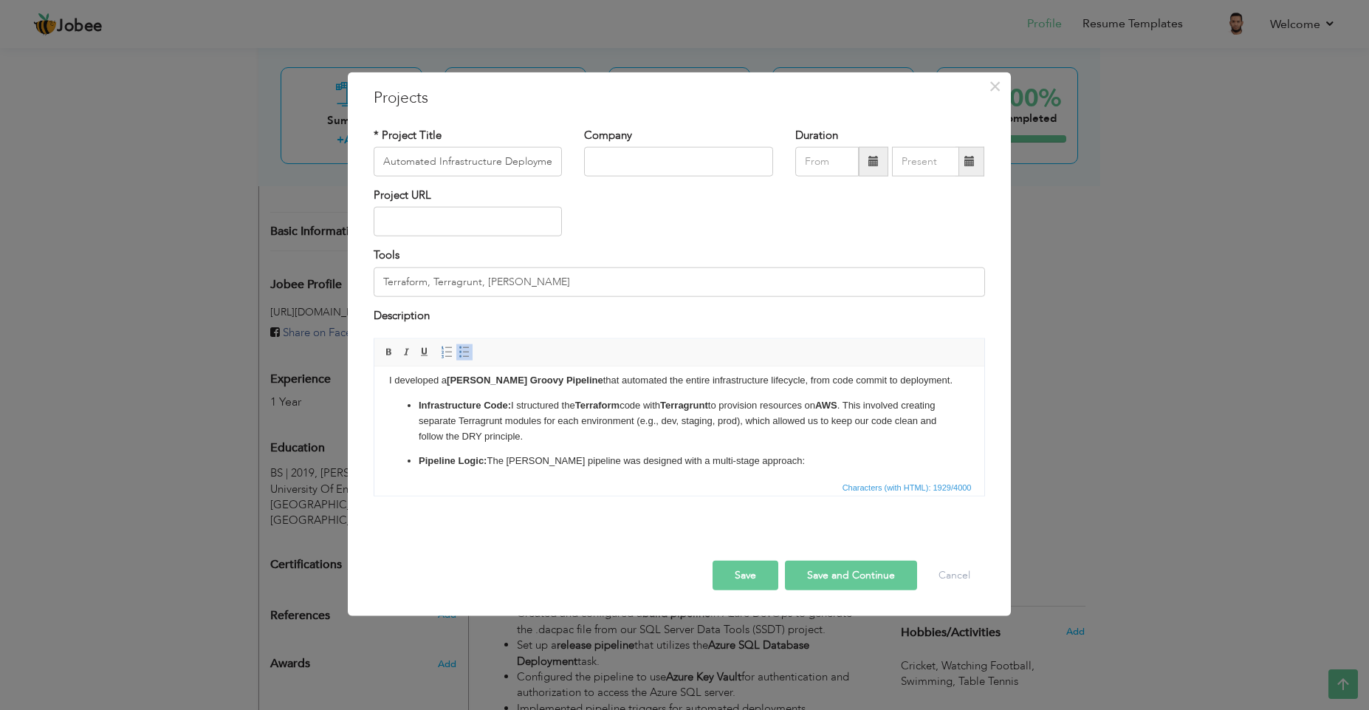
scroll to position [133, 0]
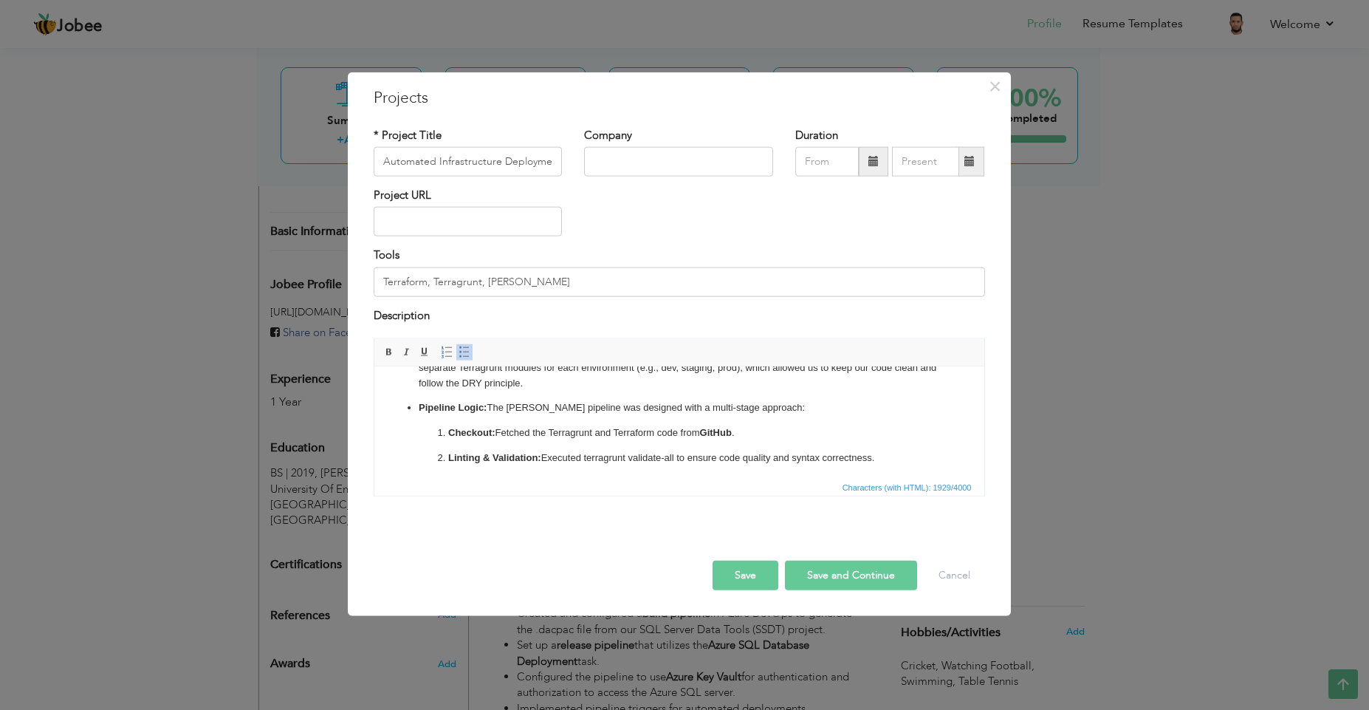
click at [778, 383] on p "Infrastructure Code: I structured the Terraform code with Terragrunt to provisi…" at bounding box center [678, 367] width 521 height 46
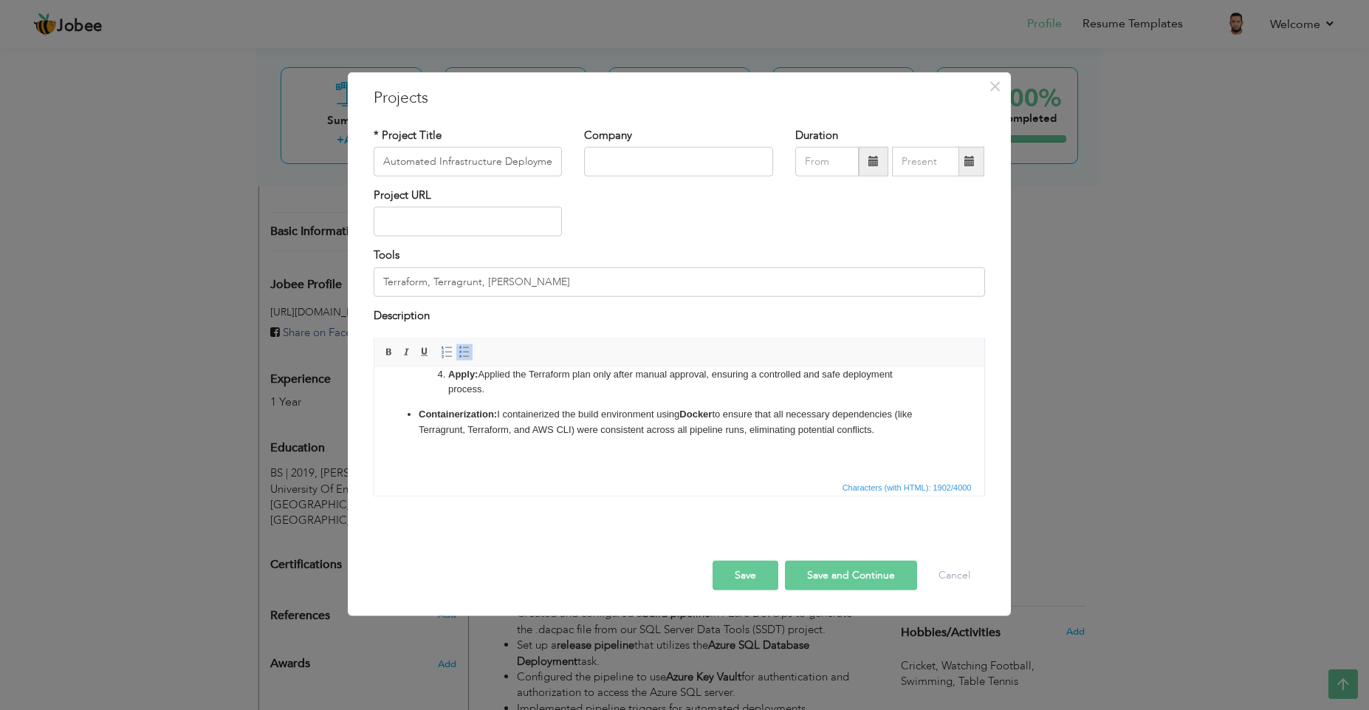
scroll to position [297, 0]
click at [419, 458] on body "I was tasked with creating a robust, reusable, and maintainable infrastructure-…" at bounding box center [678, 288] width 580 height 348
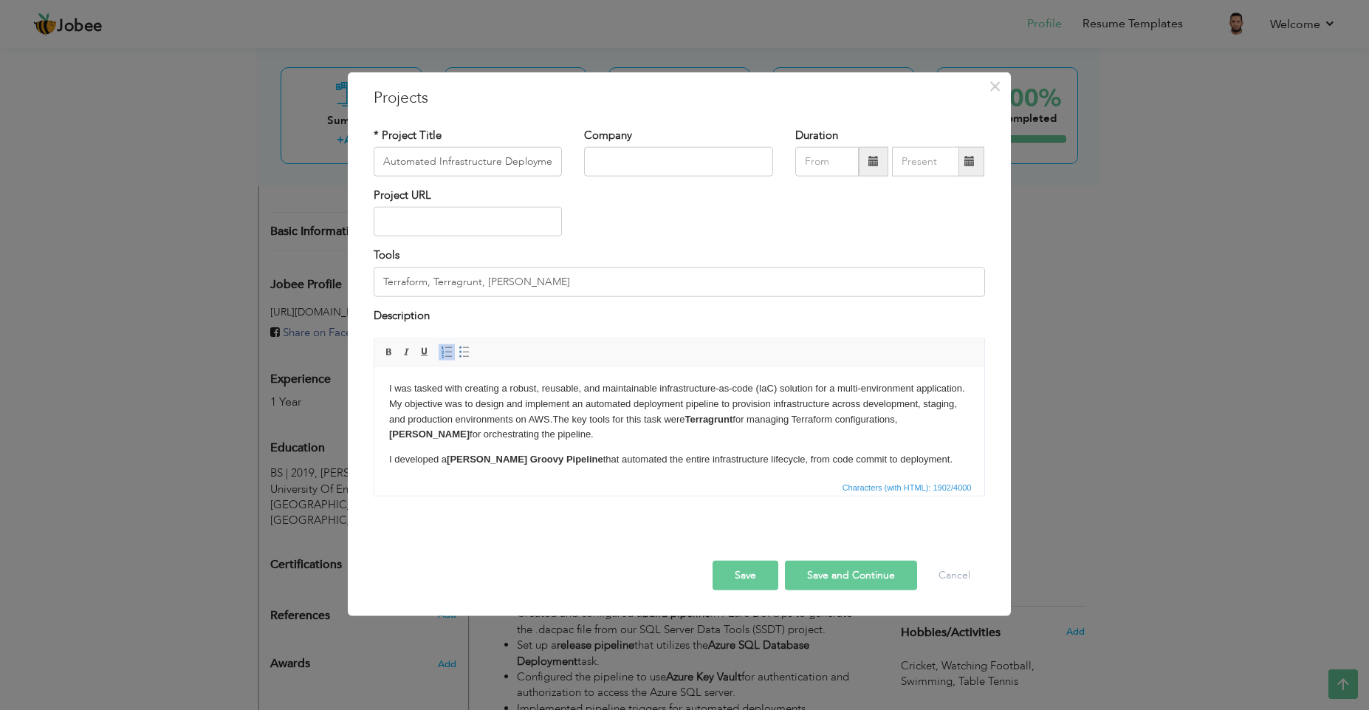
scroll to position [0, 0]
click at [447, 456] on body "I was tasked with creating a robust, reusable, and maintainable infrastructure-…" at bounding box center [678, 555] width 580 height 348
click p "I developed a Jenkins Groovy Pipeline that automated the entire infrastructure …"
drag, startPoint x: 436, startPoint y: 460, endPoint x: 480, endPoint y: 456, distance: 44.5
click at [436, 460] on body "I was tasked with creating a robust, reusable, and maintainable infrastructure-…" at bounding box center [678, 555] width 580 height 348
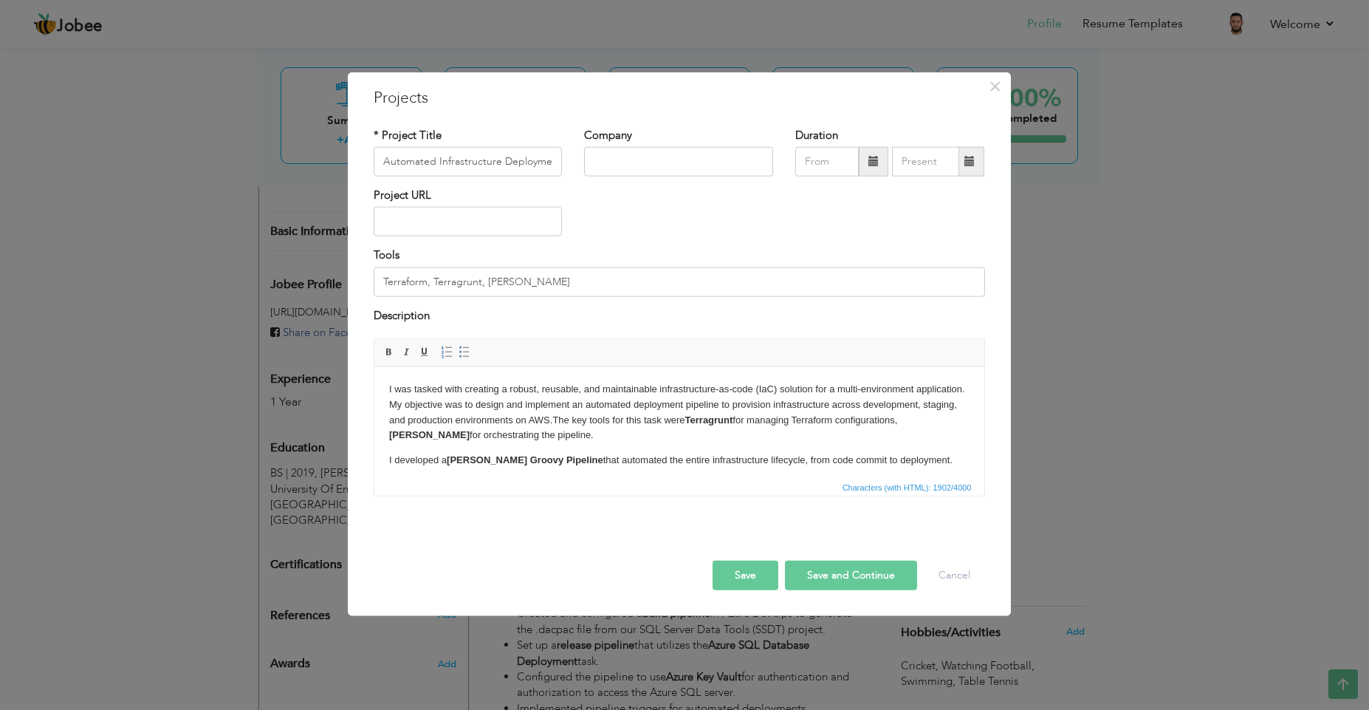
click at [513, 453] on body "I was tasked with creating a robust, reusable, and maintainable infrastructure-…" at bounding box center [678, 555] width 580 height 348
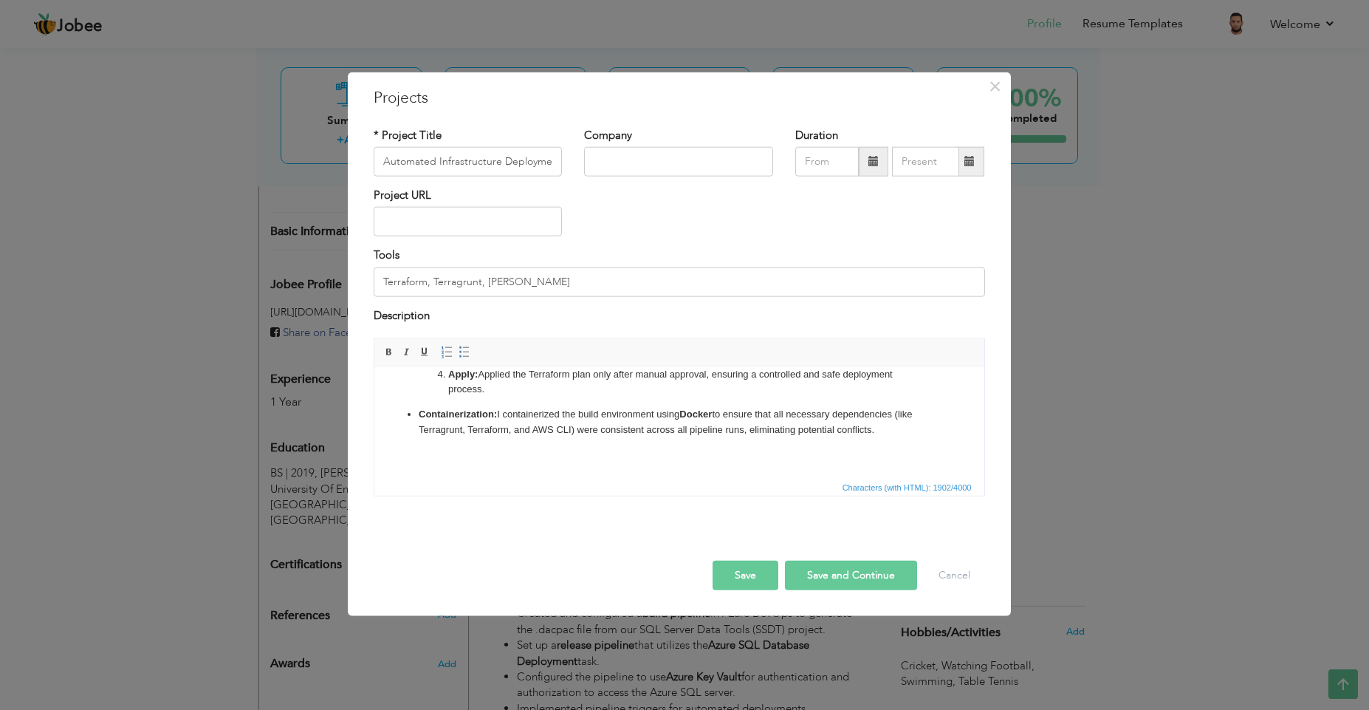
scroll to position [297, 0]
click at [402, 446] on body "I was tasked with creating a robust, reusable, and maintainable infrastructure-…" at bounding box center [678, 288] width 580 height 348
click at [391, 449] on body "I was tasked with creating a robust, reusable, and maintainable infrastructure-…" at bounding box center [678, 288] width 580 height 348
click at [793, 456] on body "I was tasked with creating a robust, reusable, and maintainable infrastructure-…" at bounding box center [678, 288] width 580 height 348
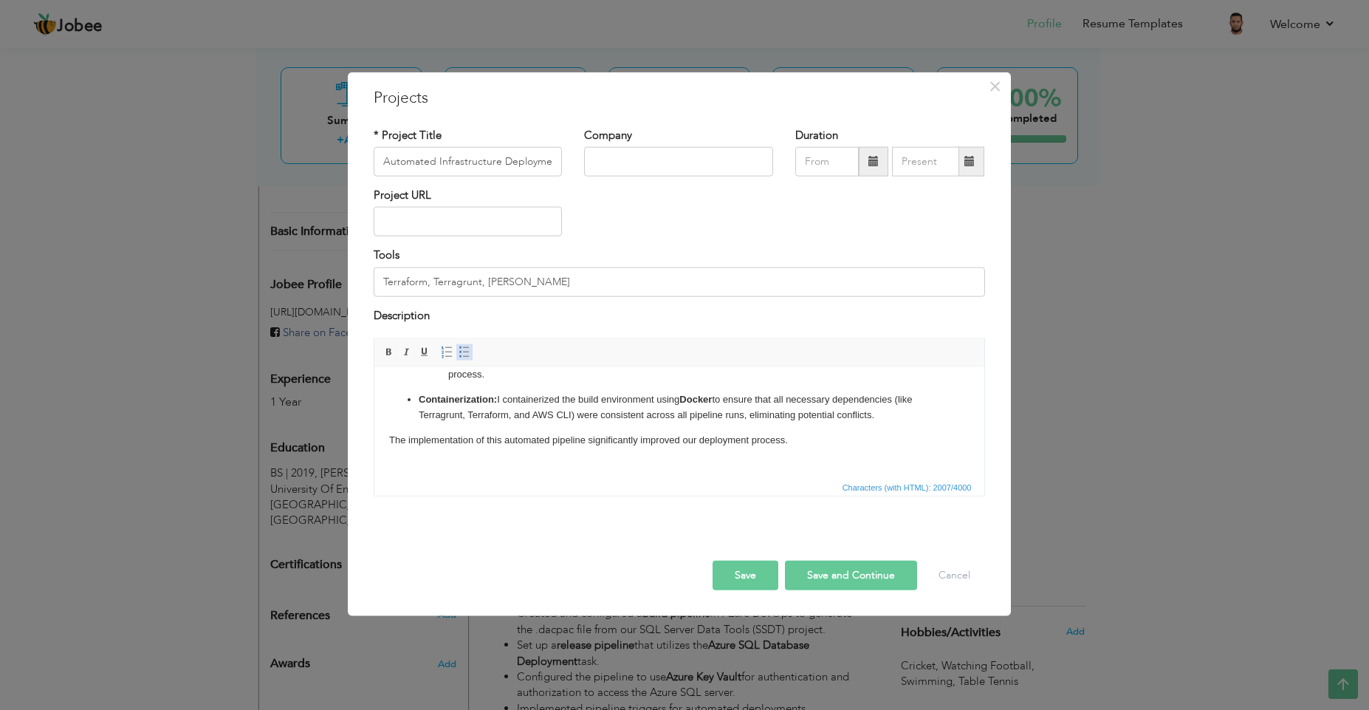
click at [456, 354] on link "Insert/Remove Bulleted List" at bounding box center [464, 352] width 16 height 16
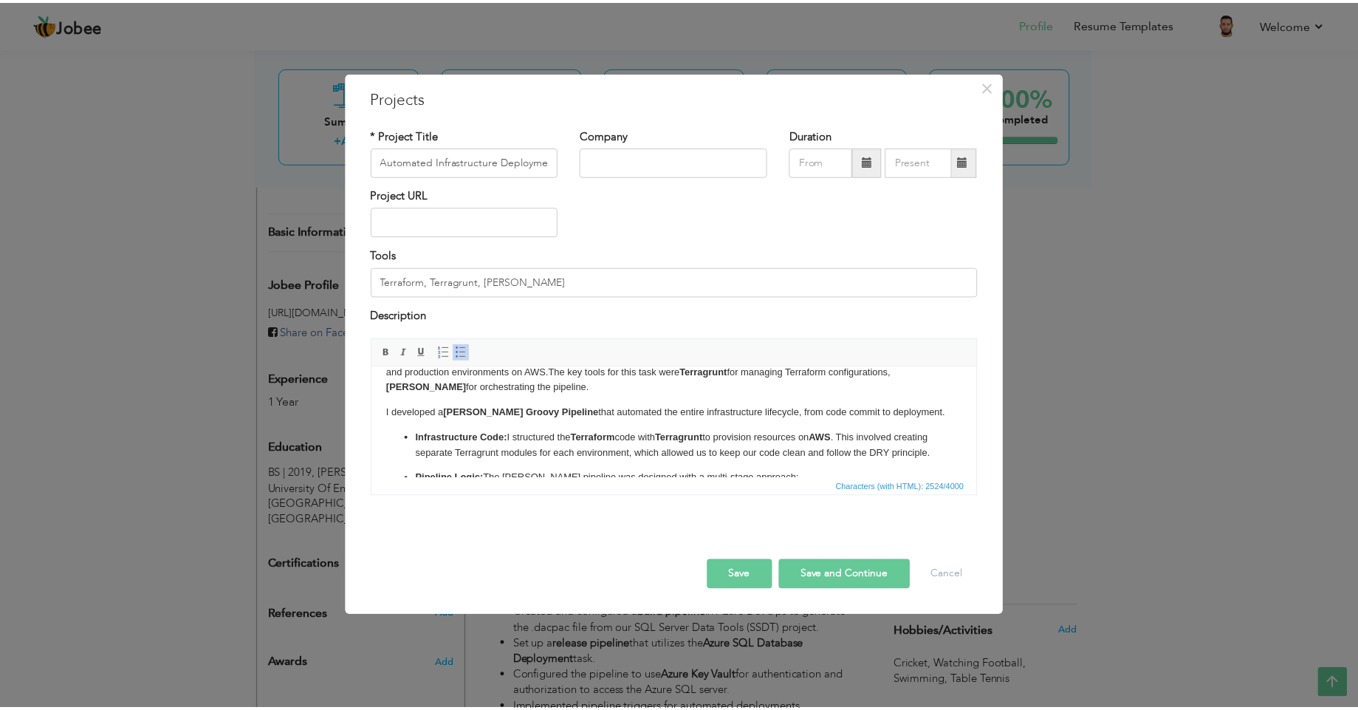
scroll to position [0, 0]
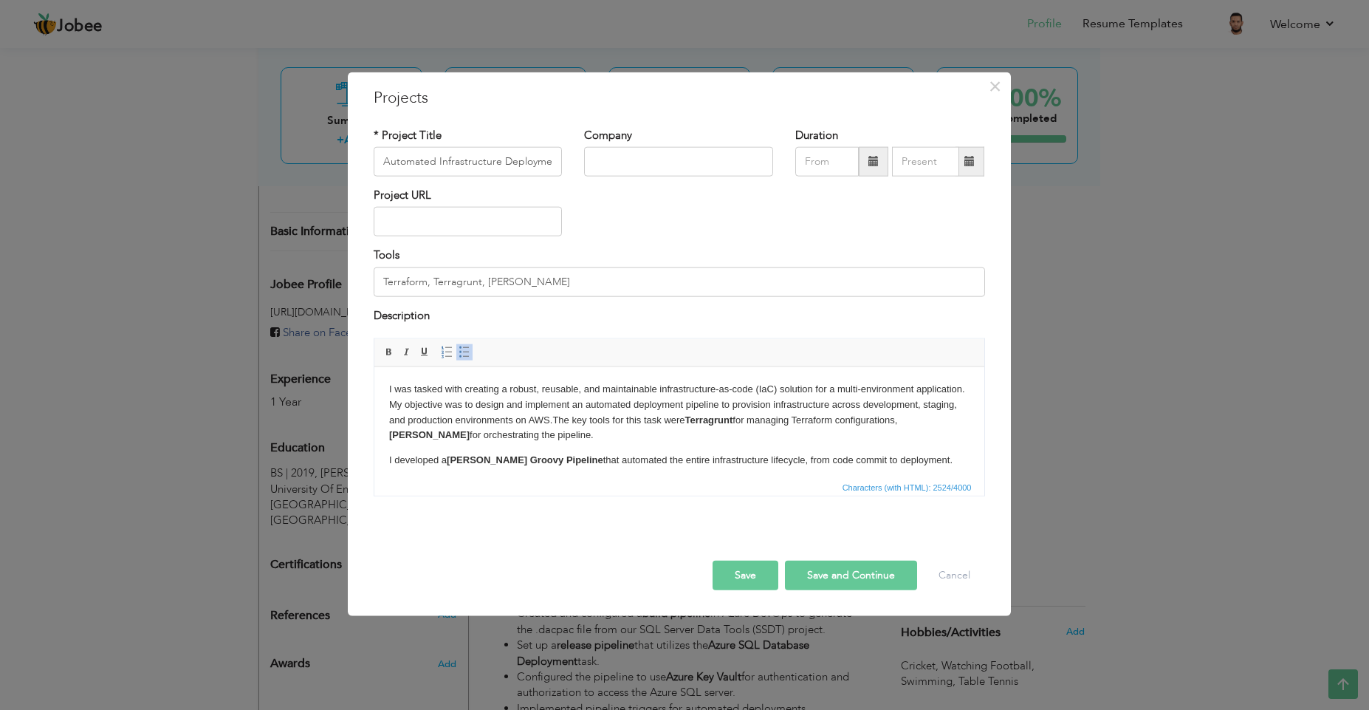
click at [742, 572] on button "Save" at bounding box center [746, 576] width 66 height 30
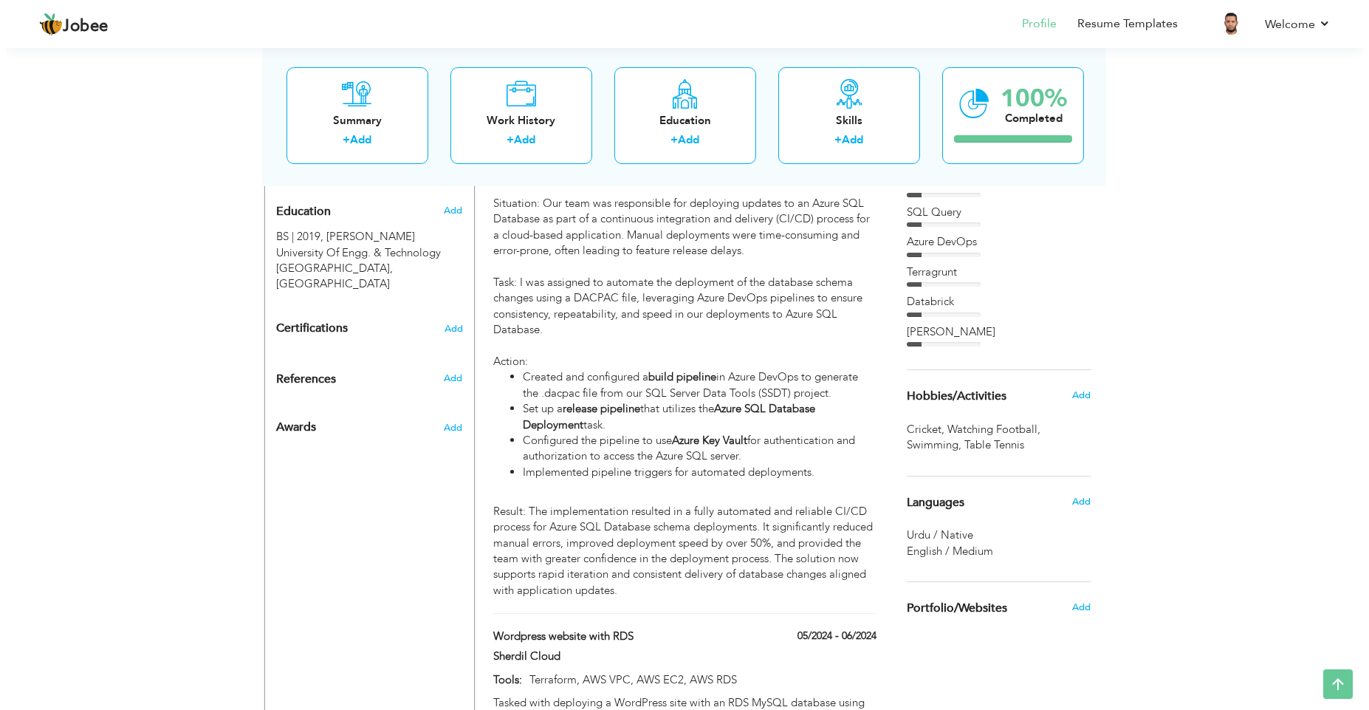
scroll to position [502, 0]
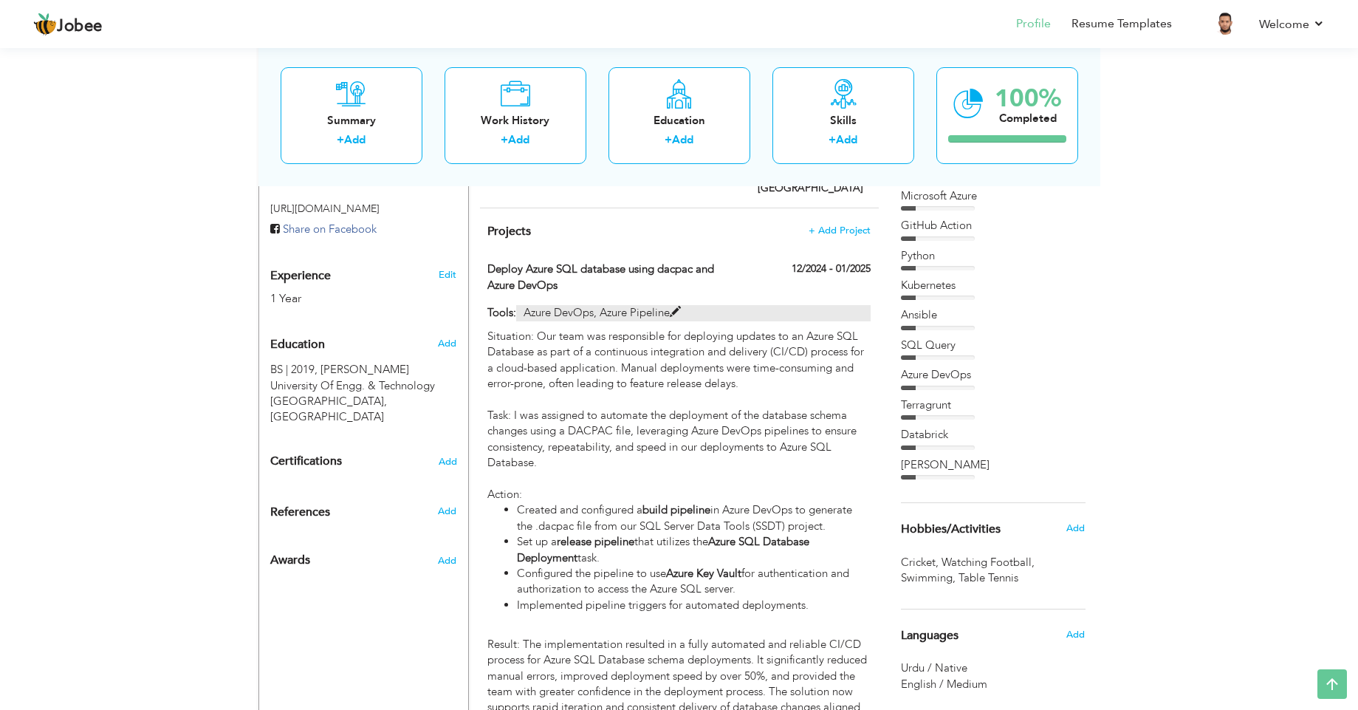
click at [676, 306] on span at bounding box center [675, 311] width 11 height 11
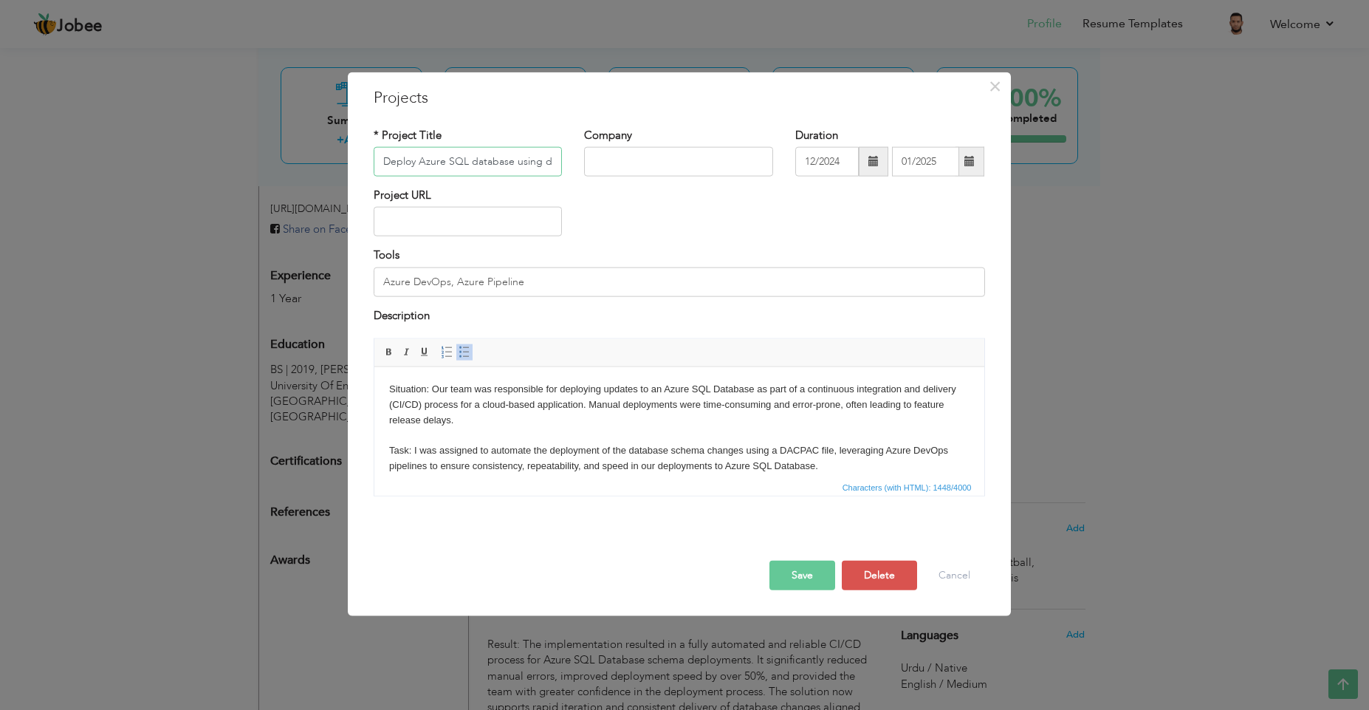
scroll to position [0, 112]
click at [877, 579] on button "Delete" at bounding box center [879, 576] width 75 height 30
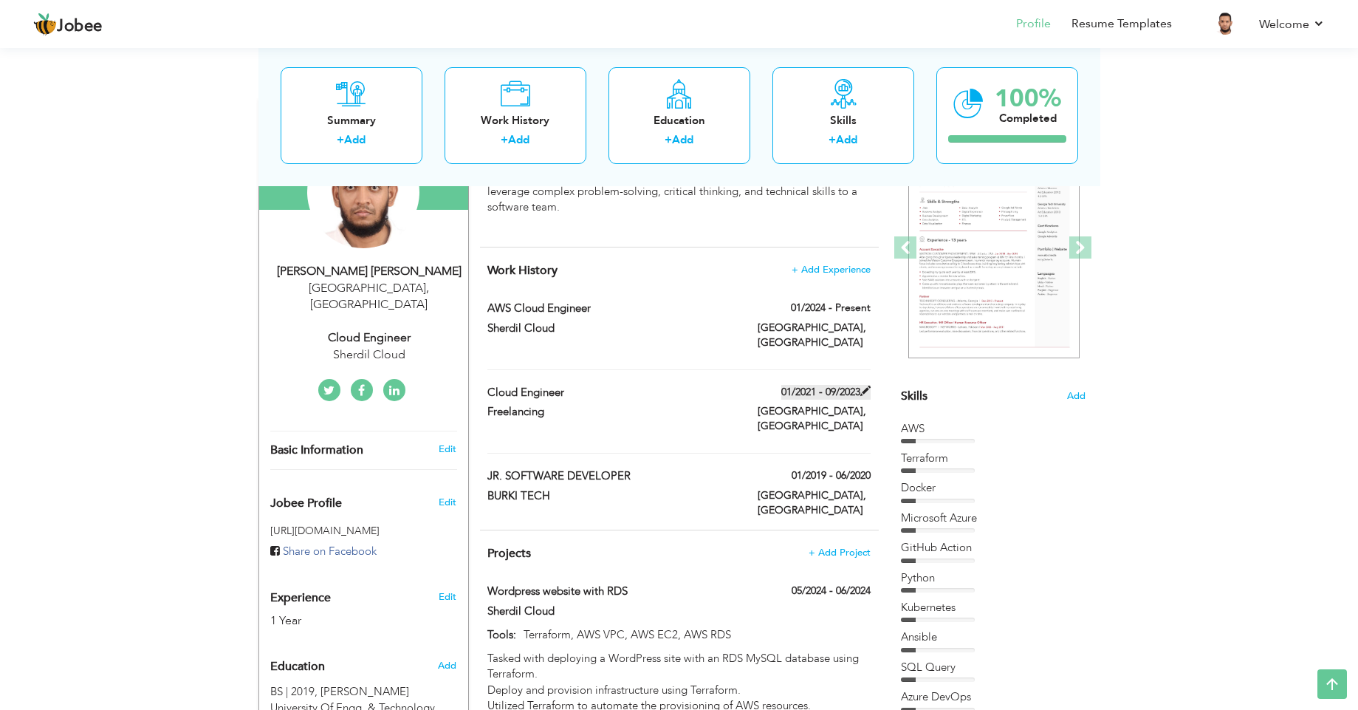
scroll to position [133, 0]
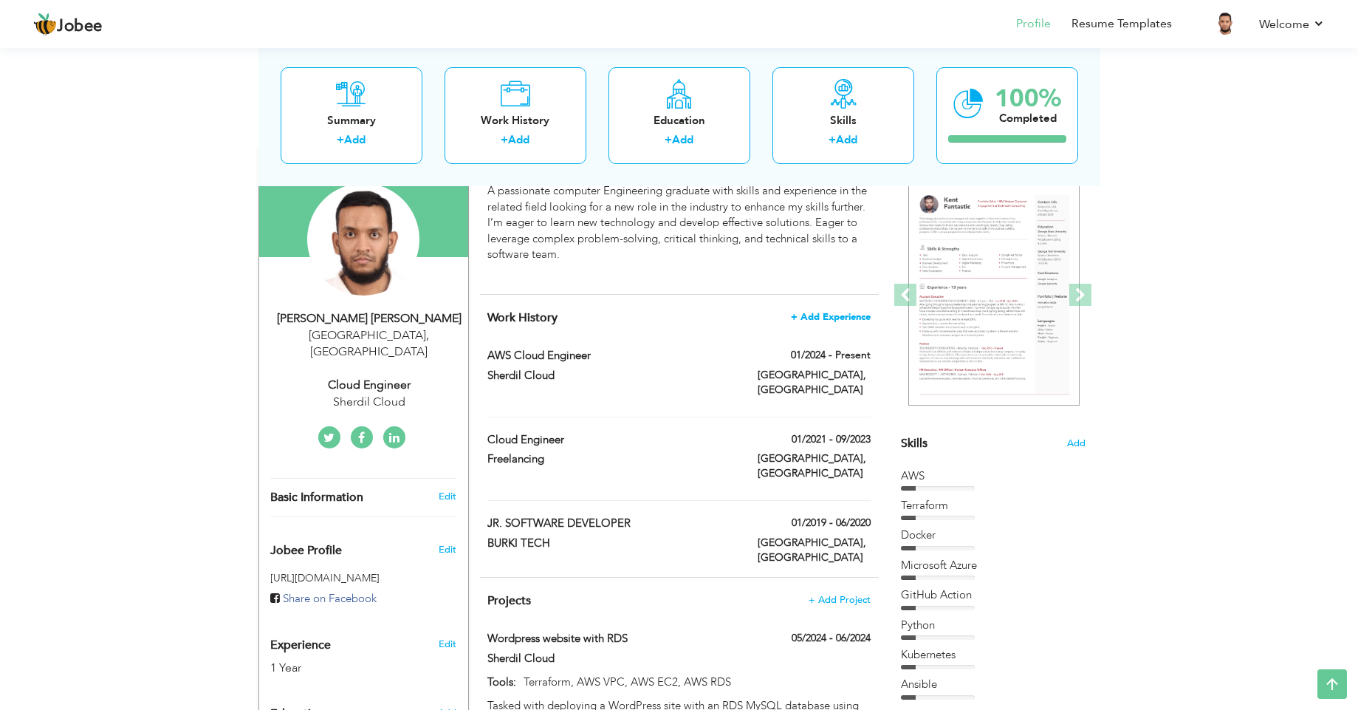
click at [830, 321] on span "+ Add Experience" at bounding box center [831, 317] width 80 height 10
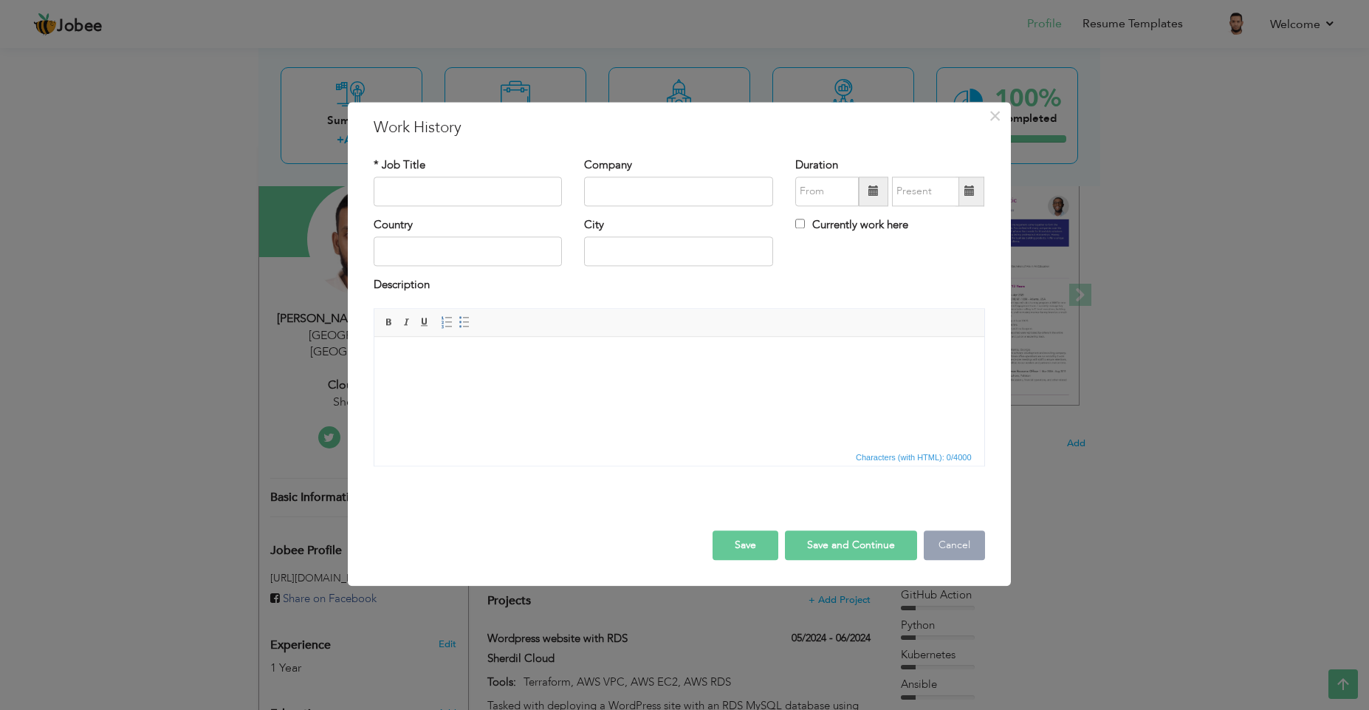
click at [949, 544] on button "Cancel" at bounding box center [954, 545] width 61 height 30
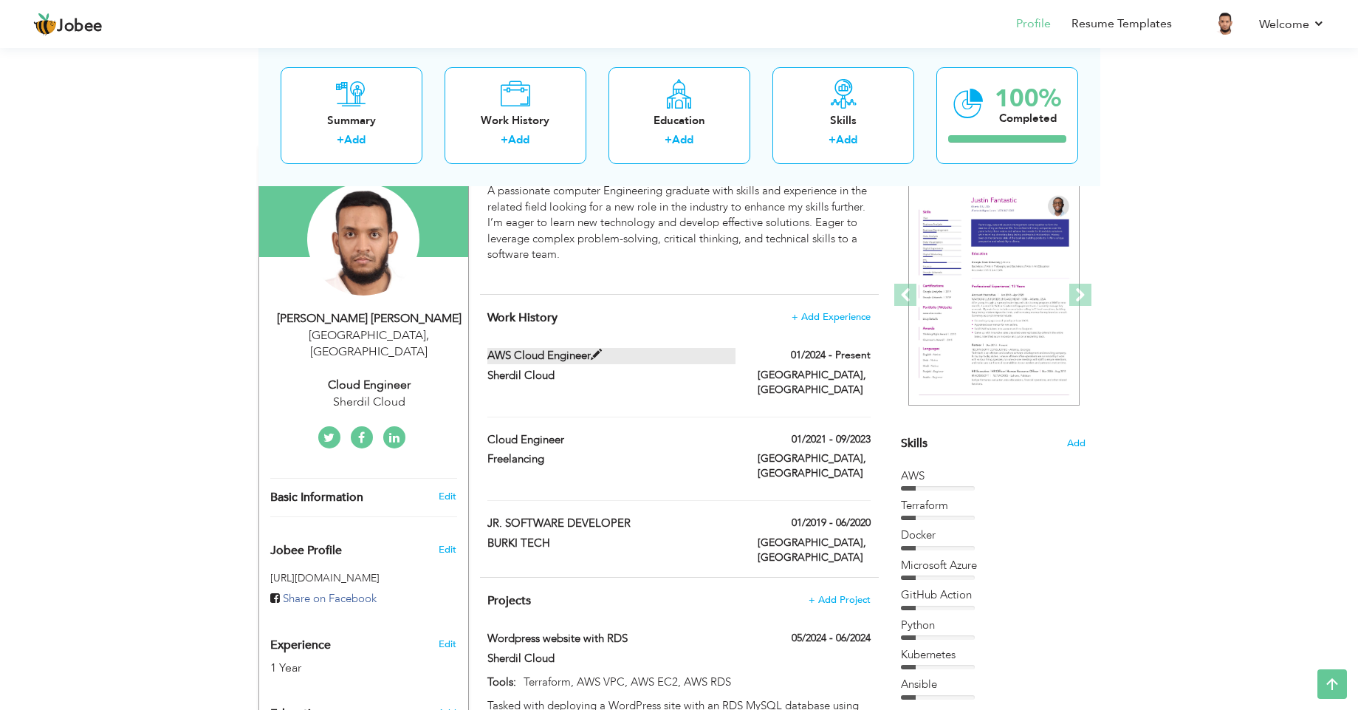
click at [600, 352] on span at bounding box center [596, 354] width 11 height 11
type input "AWS Cloud Engineer"
type input "Sherdil Cloud"
type input "01/2024"
type input "[GEOGRAPHIC_DATA]"
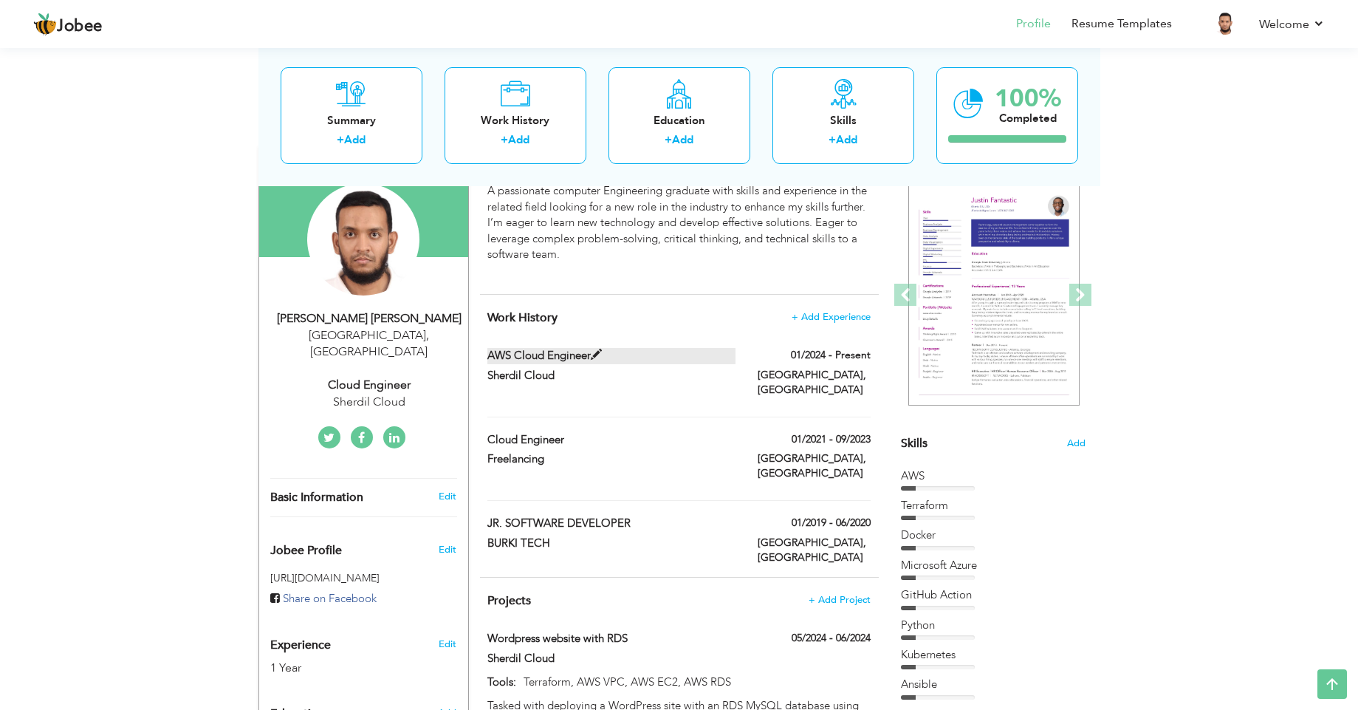
type input "[GEOGRAPHIC_DATA]"
checkbox input "true"
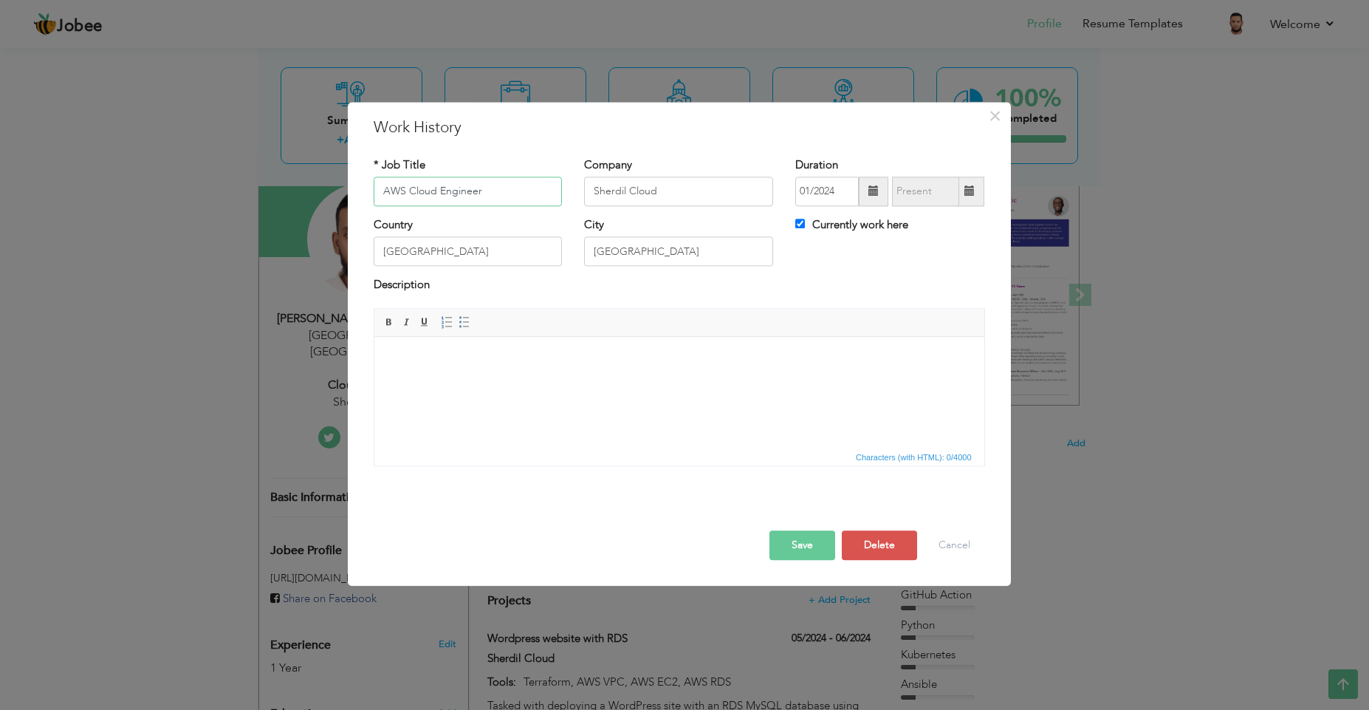
click at [392, 193] on input "AWS Cloud Engineer" at bounding box center [468, 192] width 189 height 30
click at [392, 192] on input "AWS Cloud Engineer" at bounding box center [468, 192] width 189 height 30
type input "Azure Cloud Engineer"
click at [806, 545] on button "Save" at bounding box center [803, 545] width 66 height 30
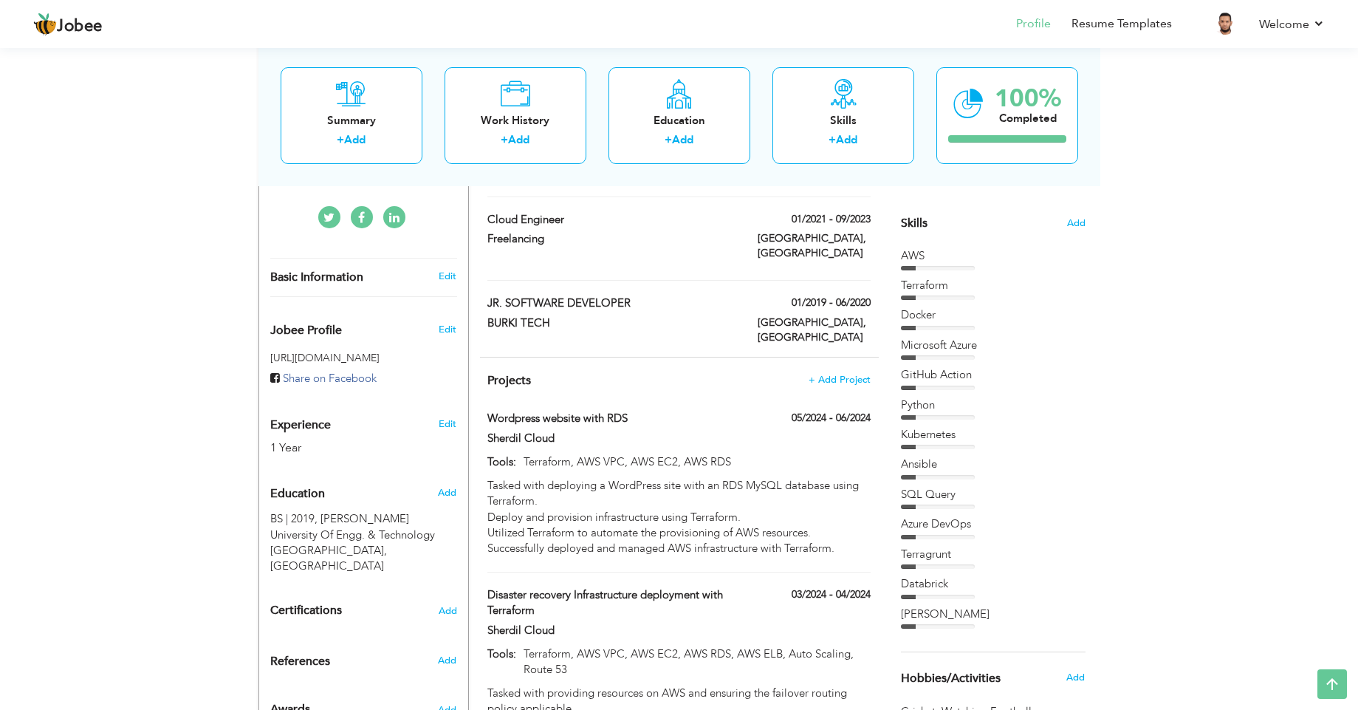
scroll to position [399, 0]
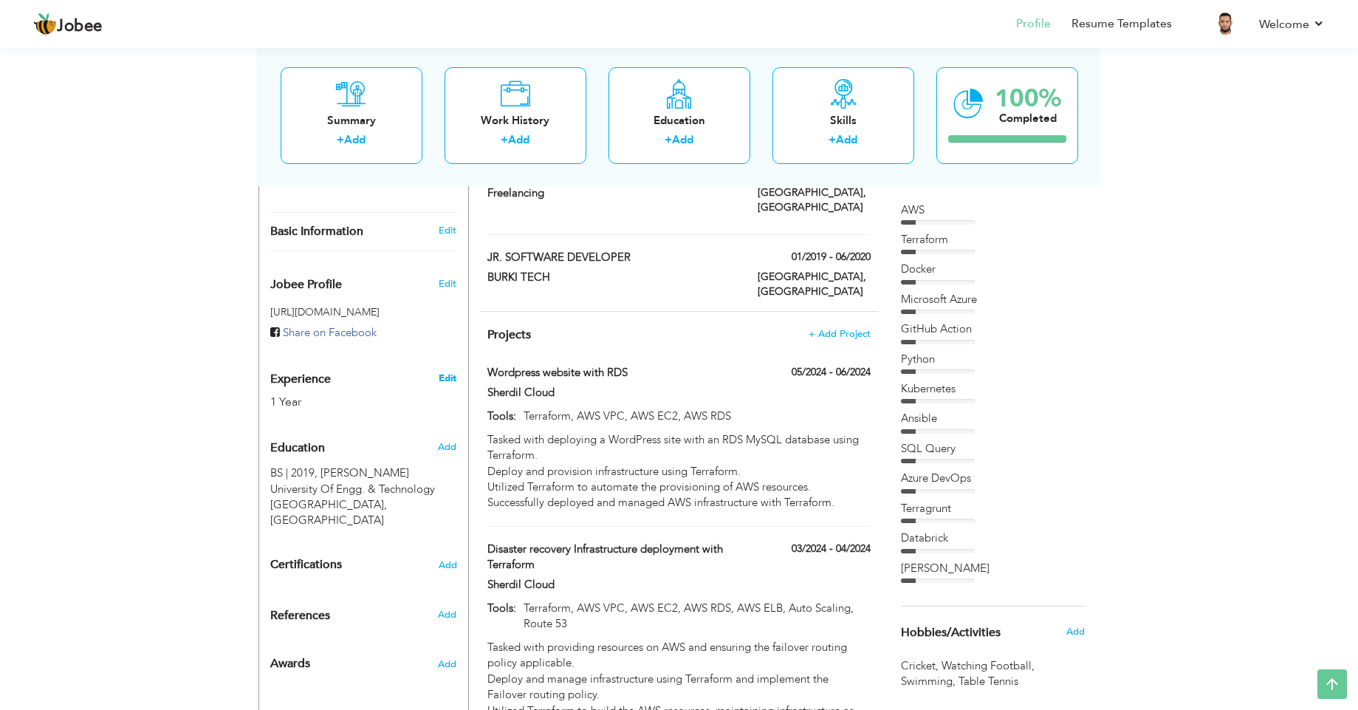
click at [445, 371] on link "Edit" at bounding box center [448, 377] width 18 height 13
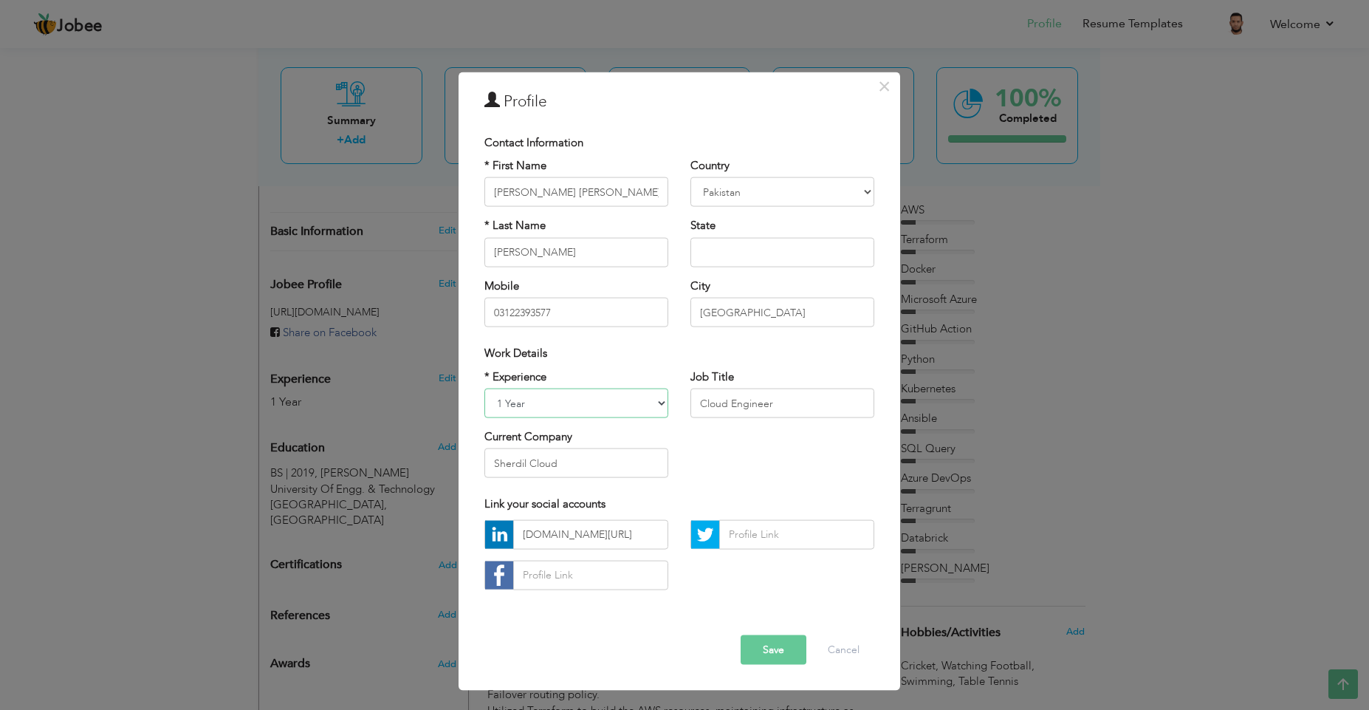
select select "number:7"
click at [484, 388] on select "Entry Level Less than 1 Year 1 Year 2 Years 3 Years 4 Years 5 Years 6 Years 7 Y…" at bounding box center [576, 403] width 184 height 30
click at [775, 655] on button "Save" at bounding box center [774, 649] width 66 height 30
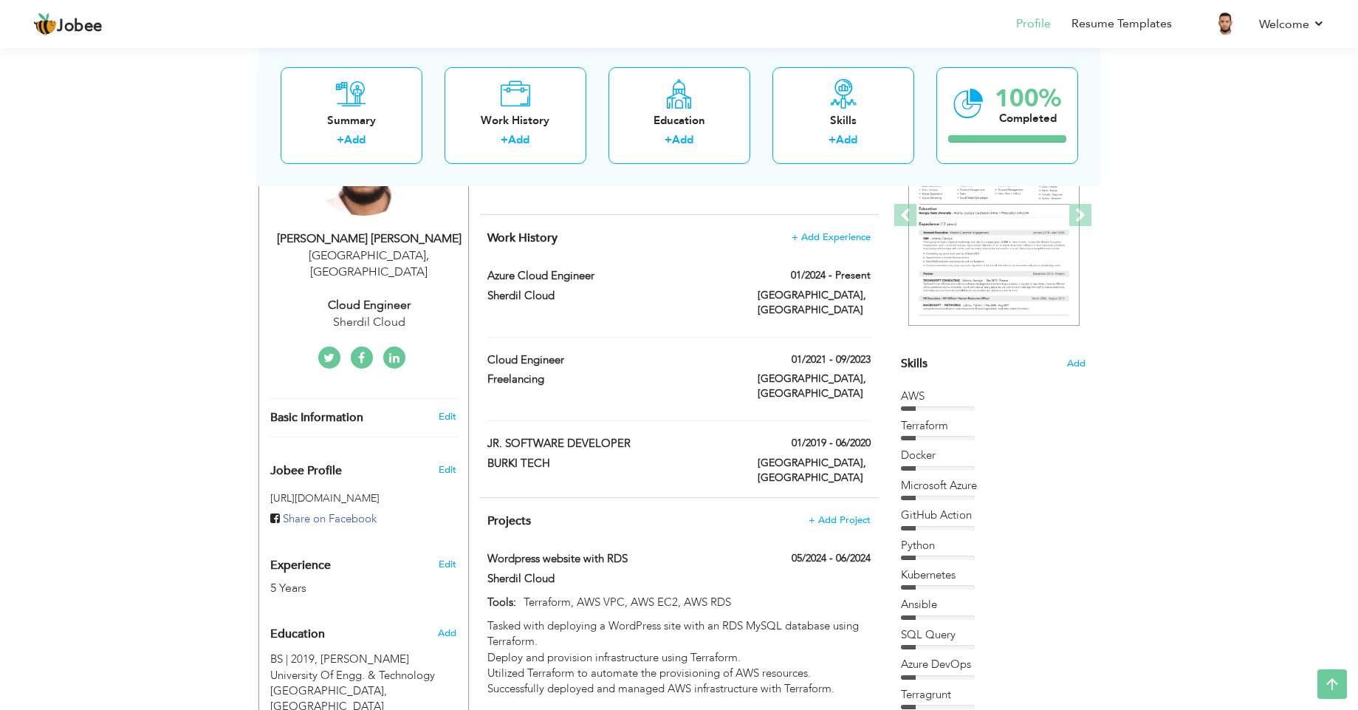
scroll to position [266, 0]
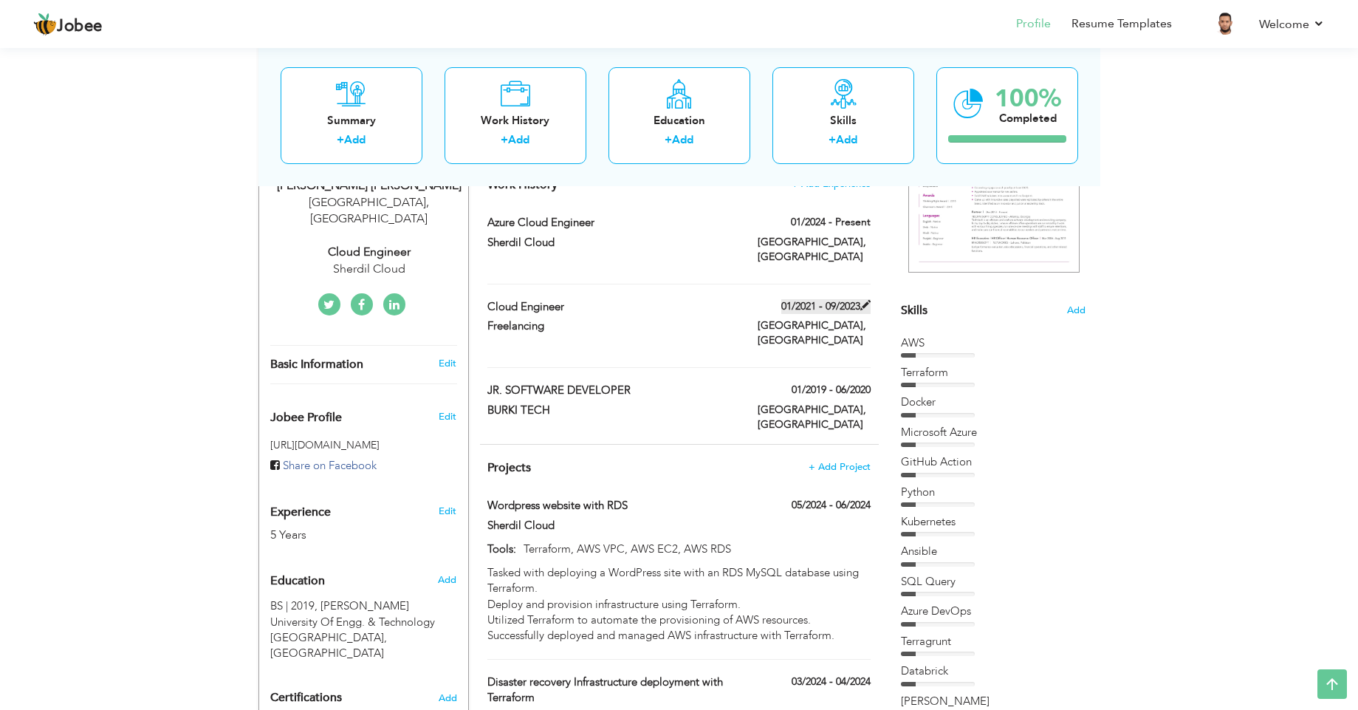
click at [866, 300] on span at bounding box center [865, 305] width 10 height 10
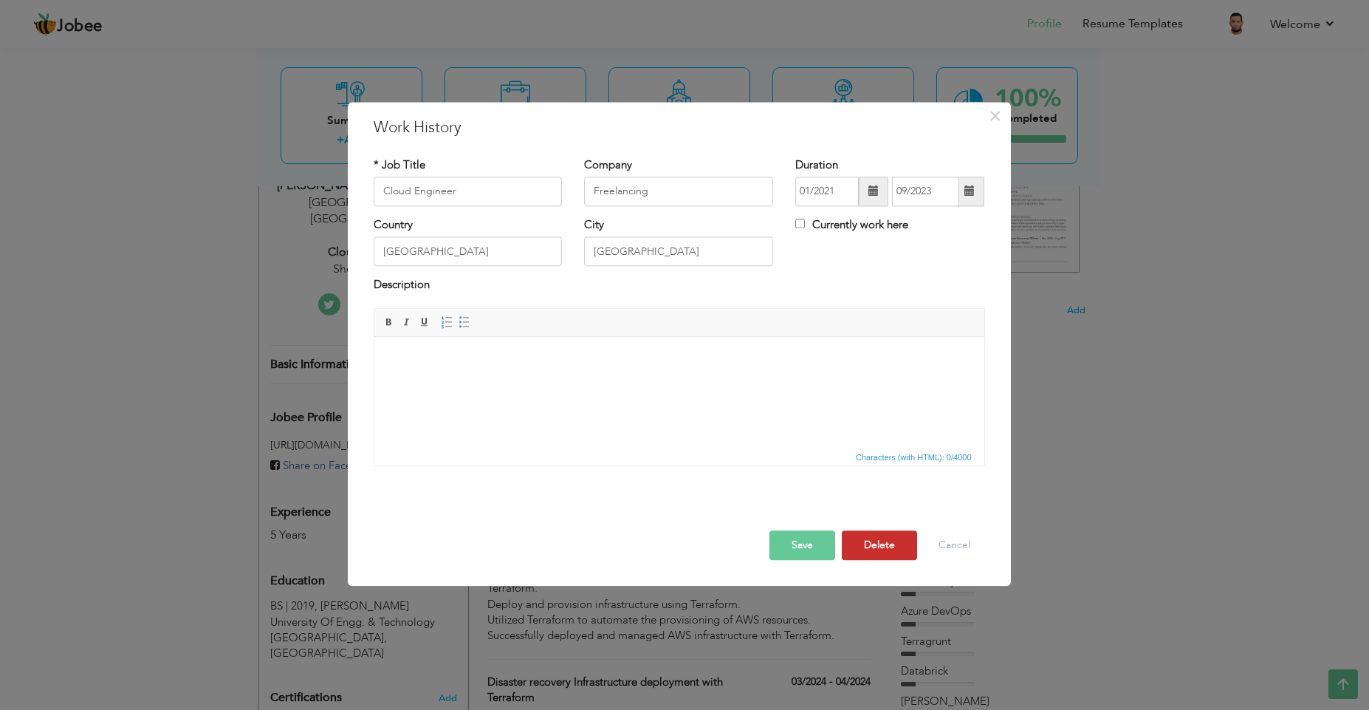
click at [877, 532] on button "Delete" at bounding box center [879, 545] width 75 height 30
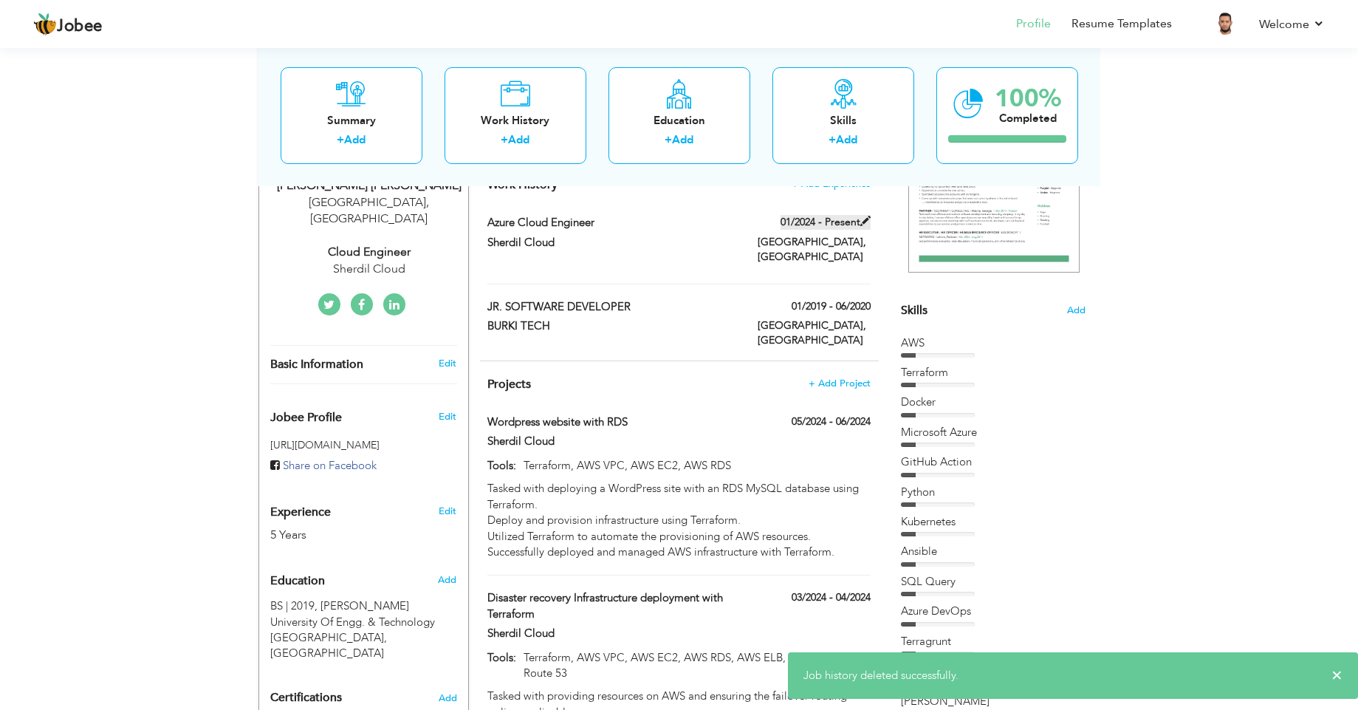
click at [870, 217] on span at bounding box center [865, 221] width 10 height 10
type input "Azure Cloud Engineer"
type input "Sherdil Cloud"
type input "01/2024"
checkbox input "true"
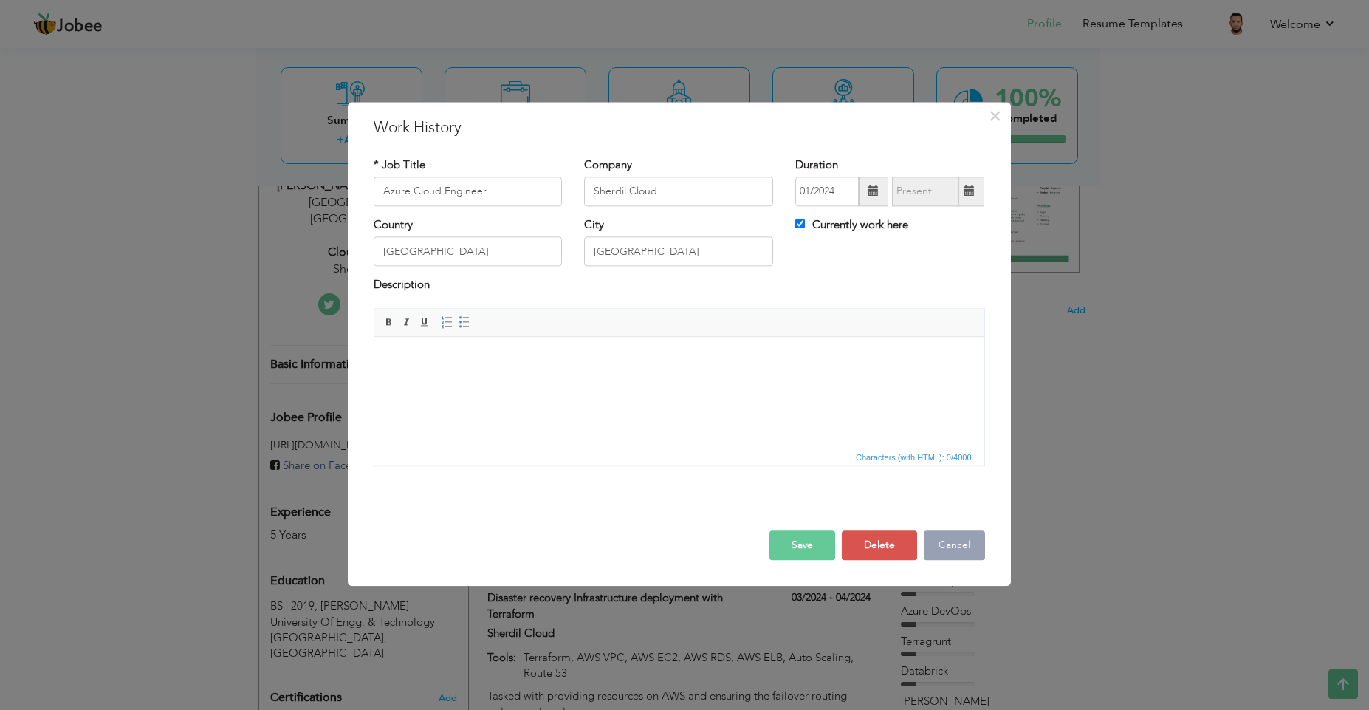
click at [939, 538] on button "Cancel" at bounding box center [954, 545] width 61 height 30
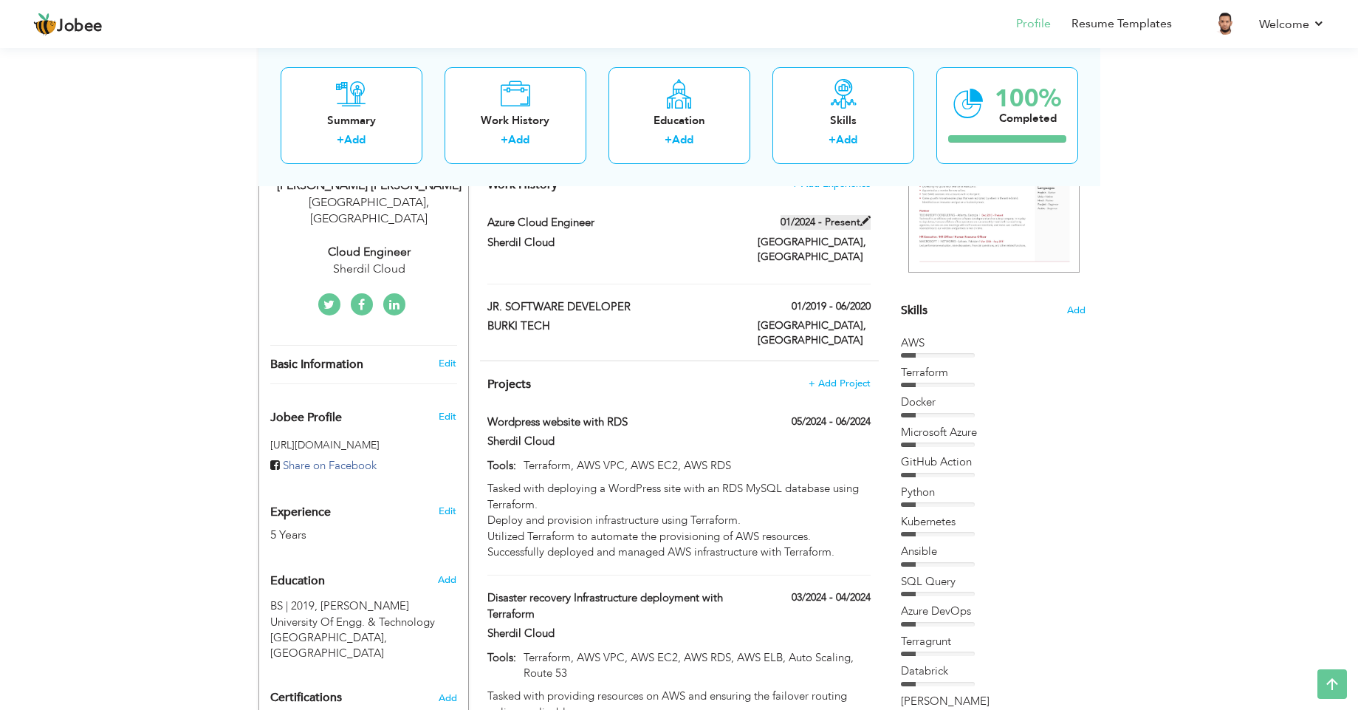
click at [865, 225] on span at bounding box center [865, 221] width 10 height 10
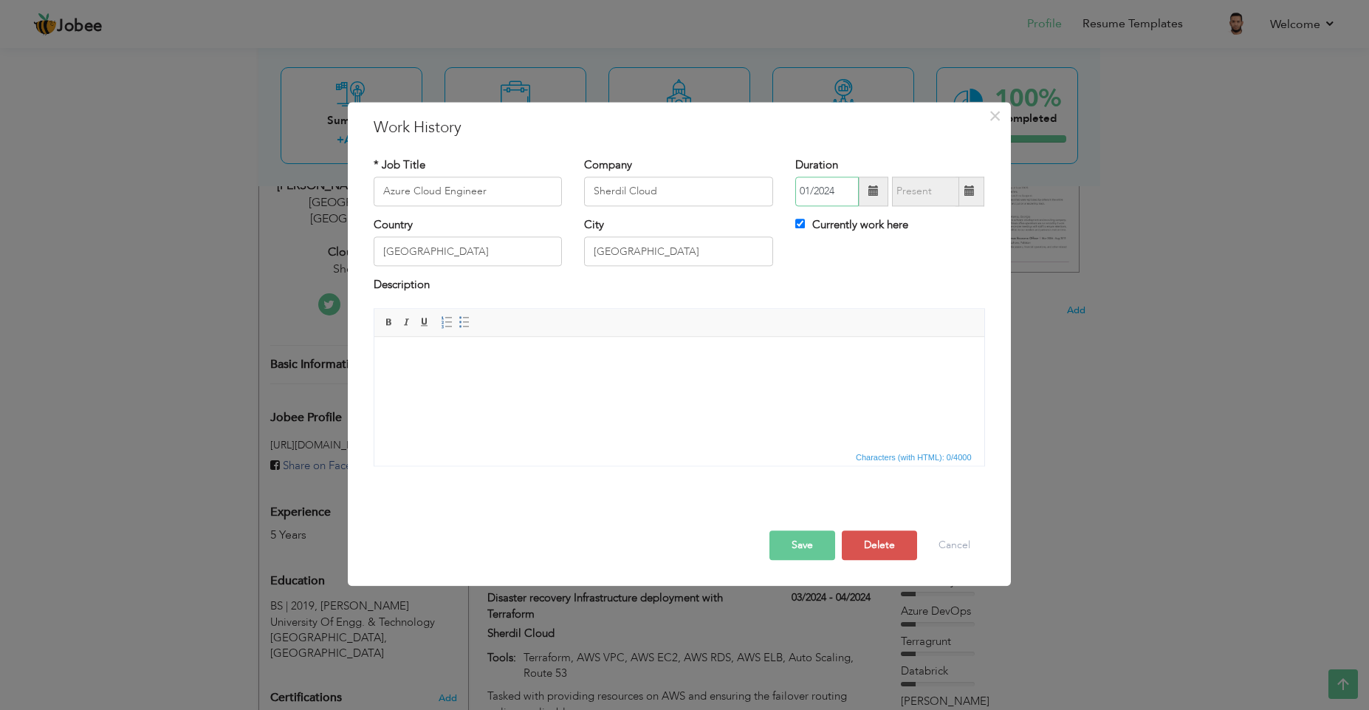
click at [835, 192] on input "01/2024" at bounding box center [827, 192] width 64 height 30
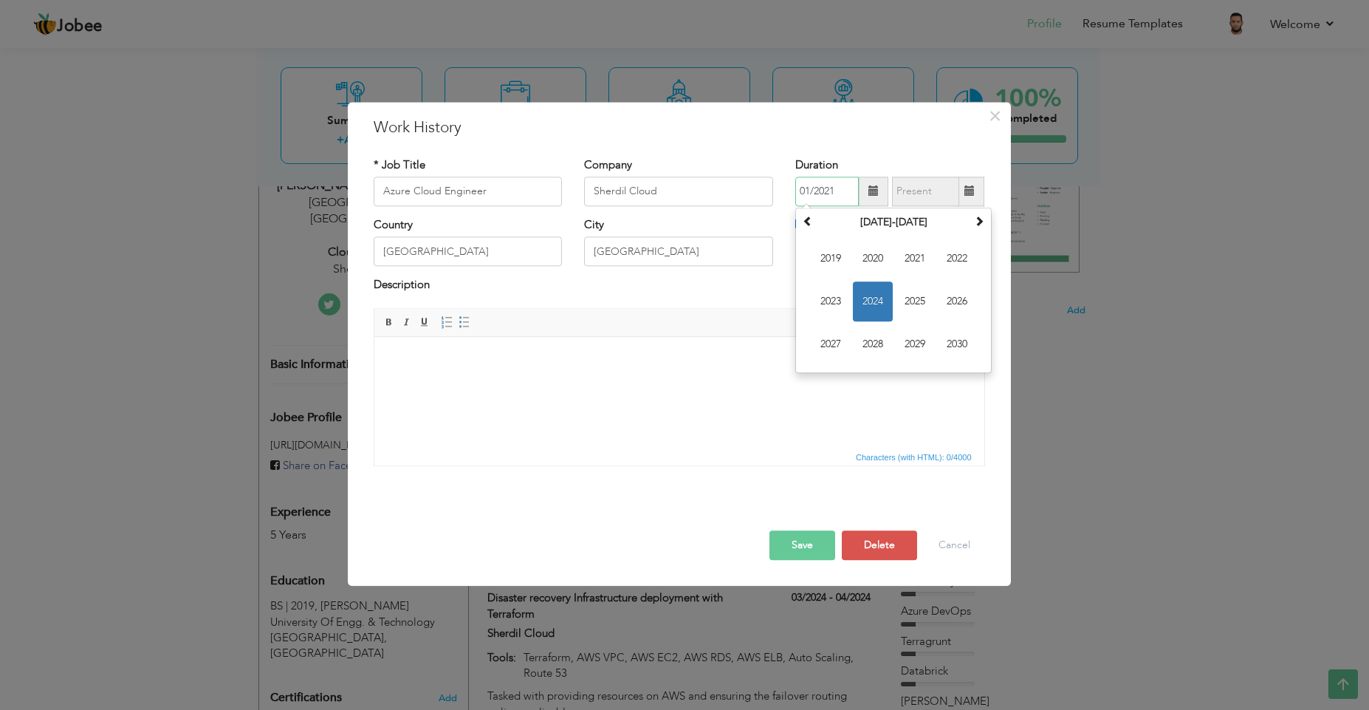
type input "01/2021"
click at [857, 143] on div "× Work History * Job Title Azure Cloud Engineer Company Sherdil Cloud Duration …" at bounding box center [679, 344] width 663 height 484
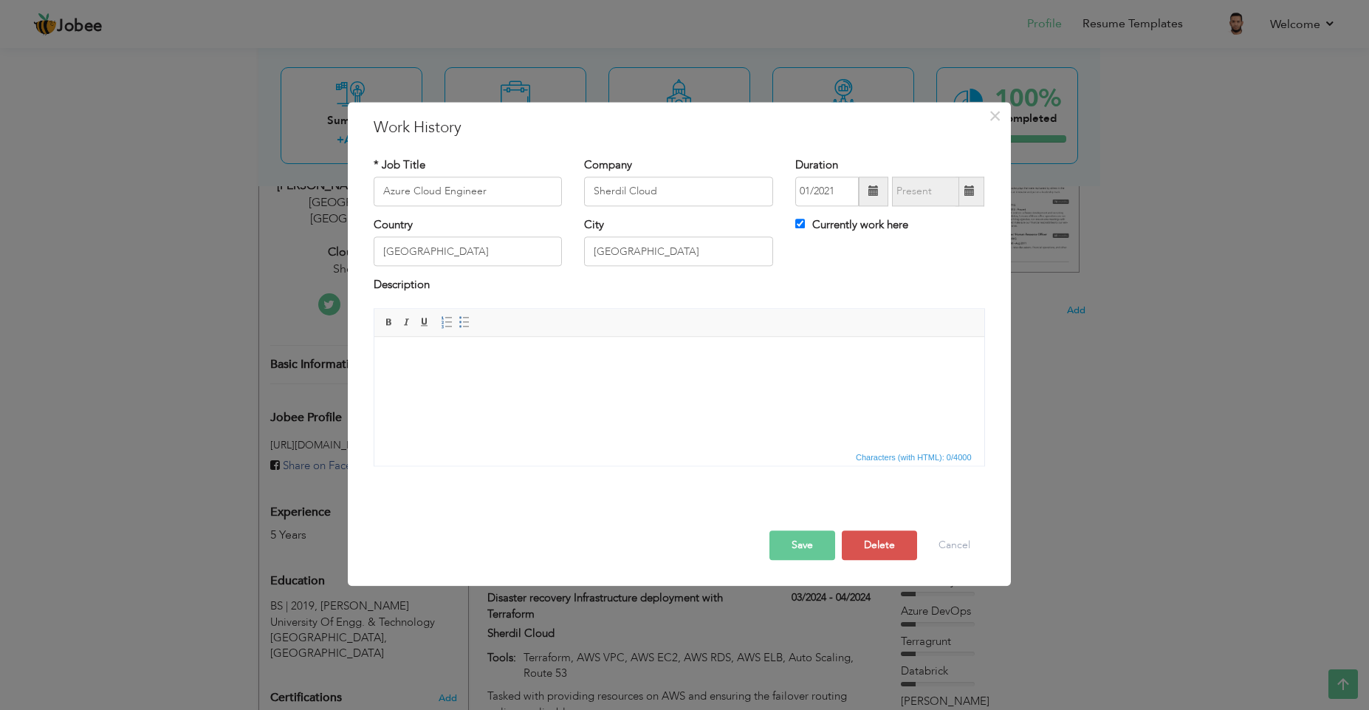
click at [819, 550] on button "Save" at bounding box center [803, 545] width 66 height 30
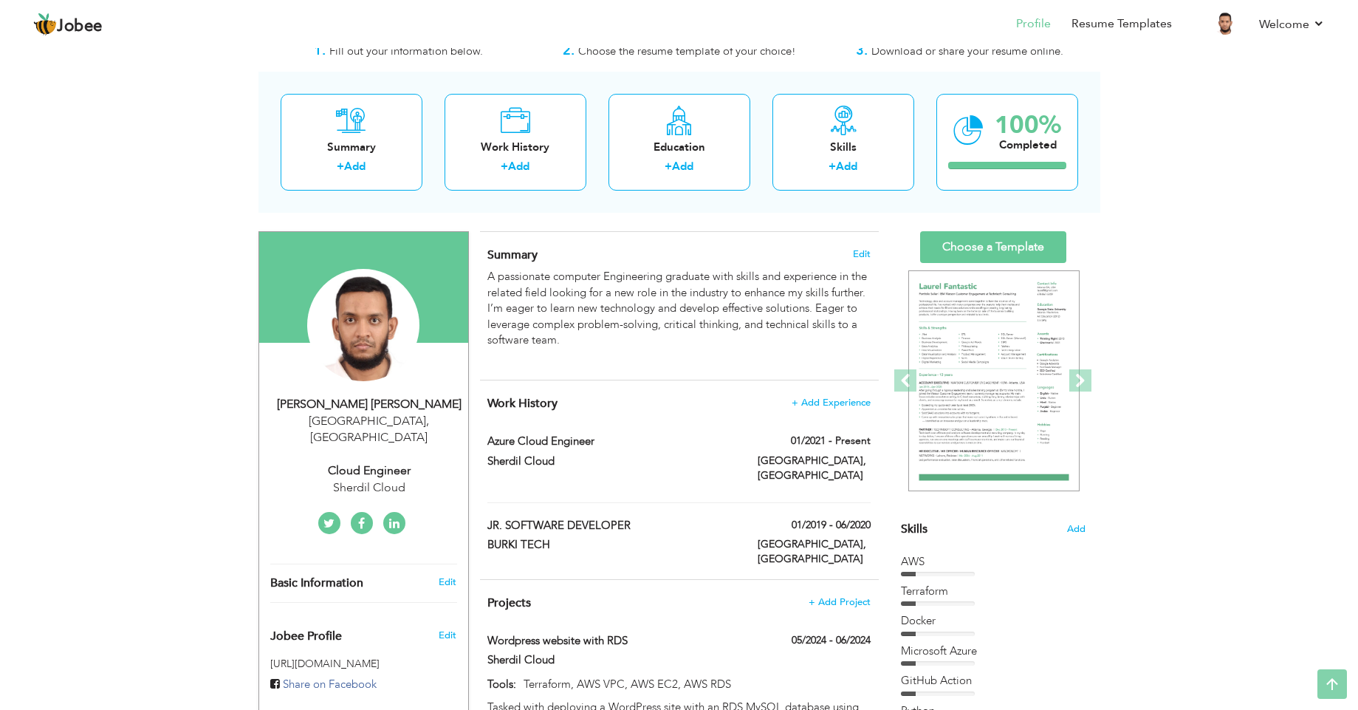
scroll to position [0, 0]
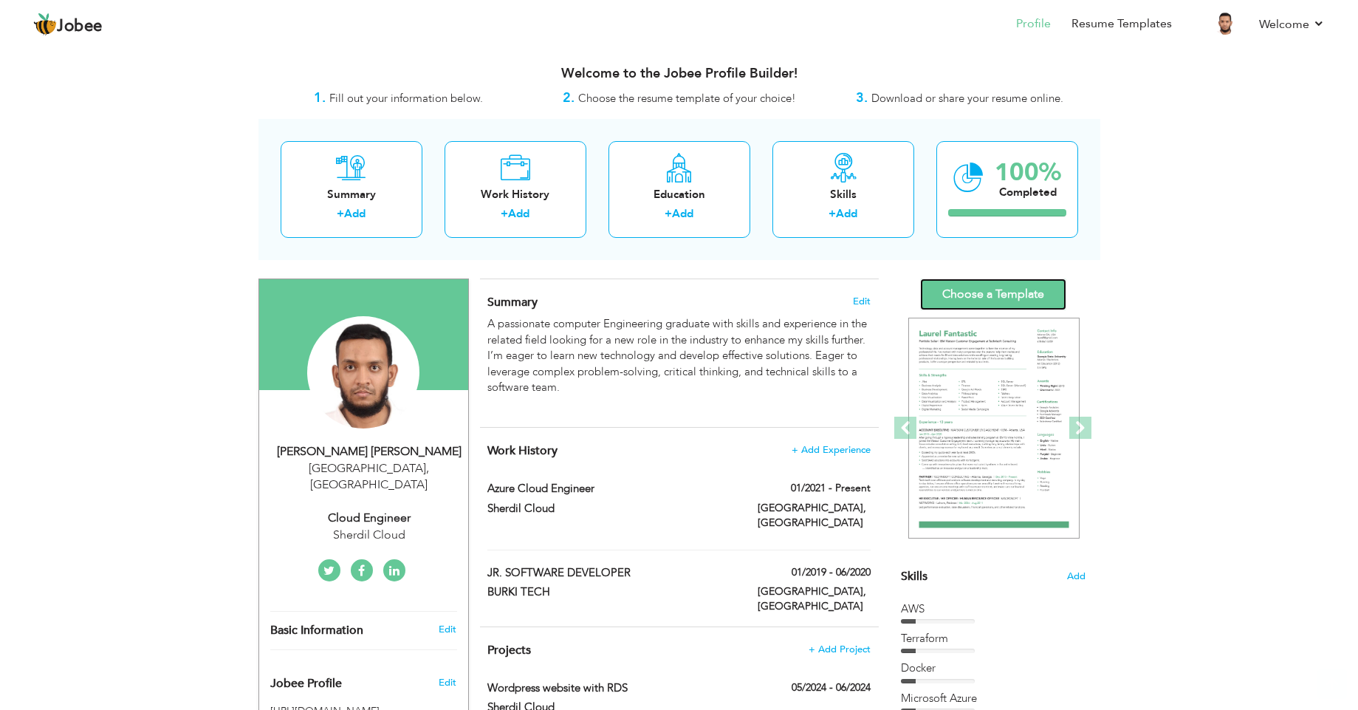
click at [976, 299] on link "Choose a Template" at bounding box center [993, 294] width 146 height 32
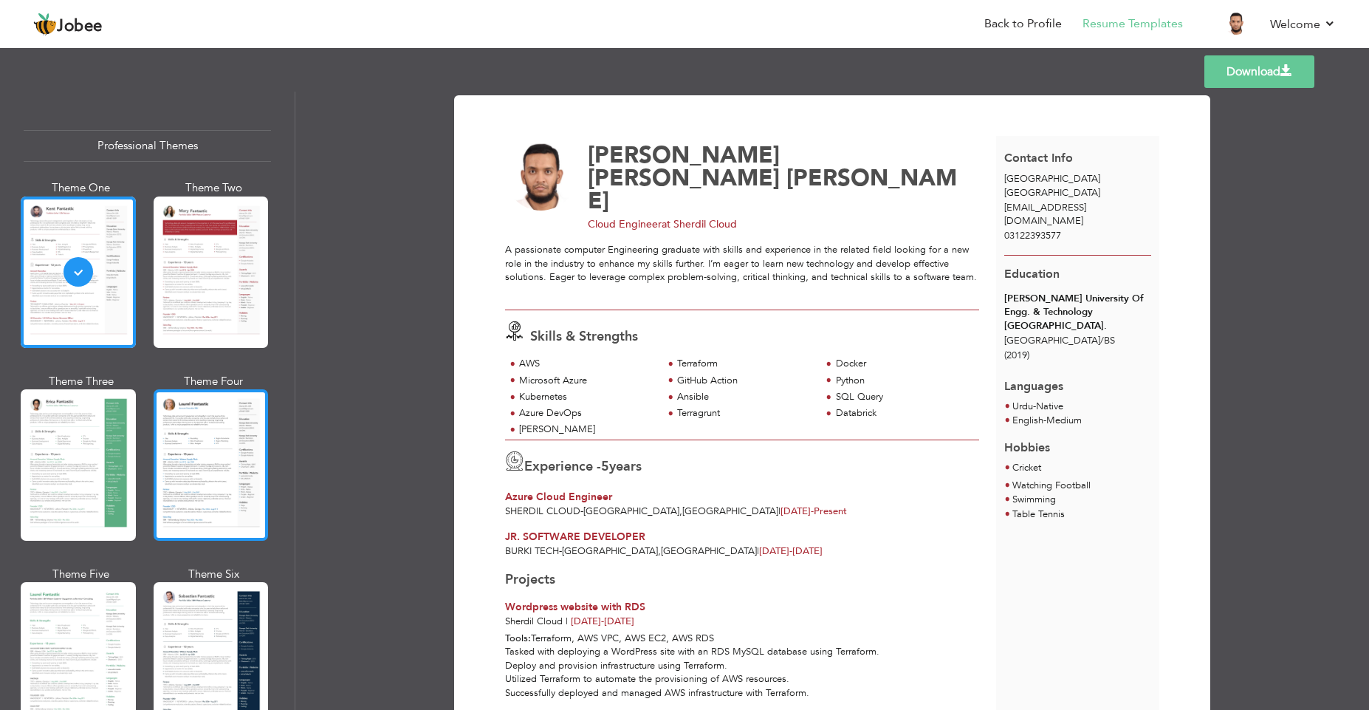
click at [213, 453] on div at bounding box center [211, 464] width 115 height 151
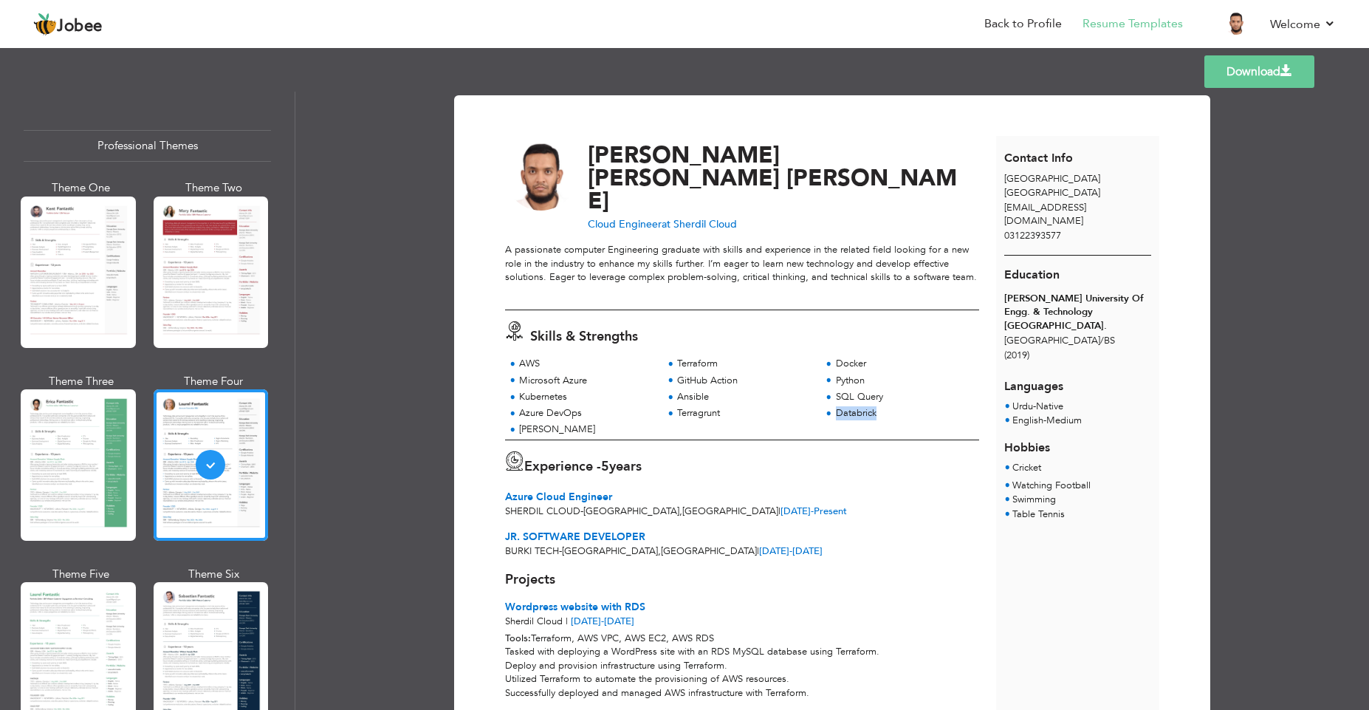
drag, startPoint x: 776, startPoint y: 410, endPoint x: 805, endPoint y: 398, distance: 31.1
click at [801, 399] on div "AWS Terraform Docker Microsoft Azure GitHub Action" at bounding box center [742, 398] width 474 height 83
drag, startPoint x: 824, startPoint y: 490, endPoint x: 802, endPoint y: 453, distance: 43.7
click at [814, 477] on div "Experience - 5 years Azure Cloud Engineer Sherdil Cloud - [GEOGRAPHIC_DATA] , […" at bounding box center [742, 479] width 491 height 78
click at [1248, 83] on link "Download" at bounding box center [1260, 71] width 110 height 32
